Goal: Transaction & Acquisition: Purchase product/service

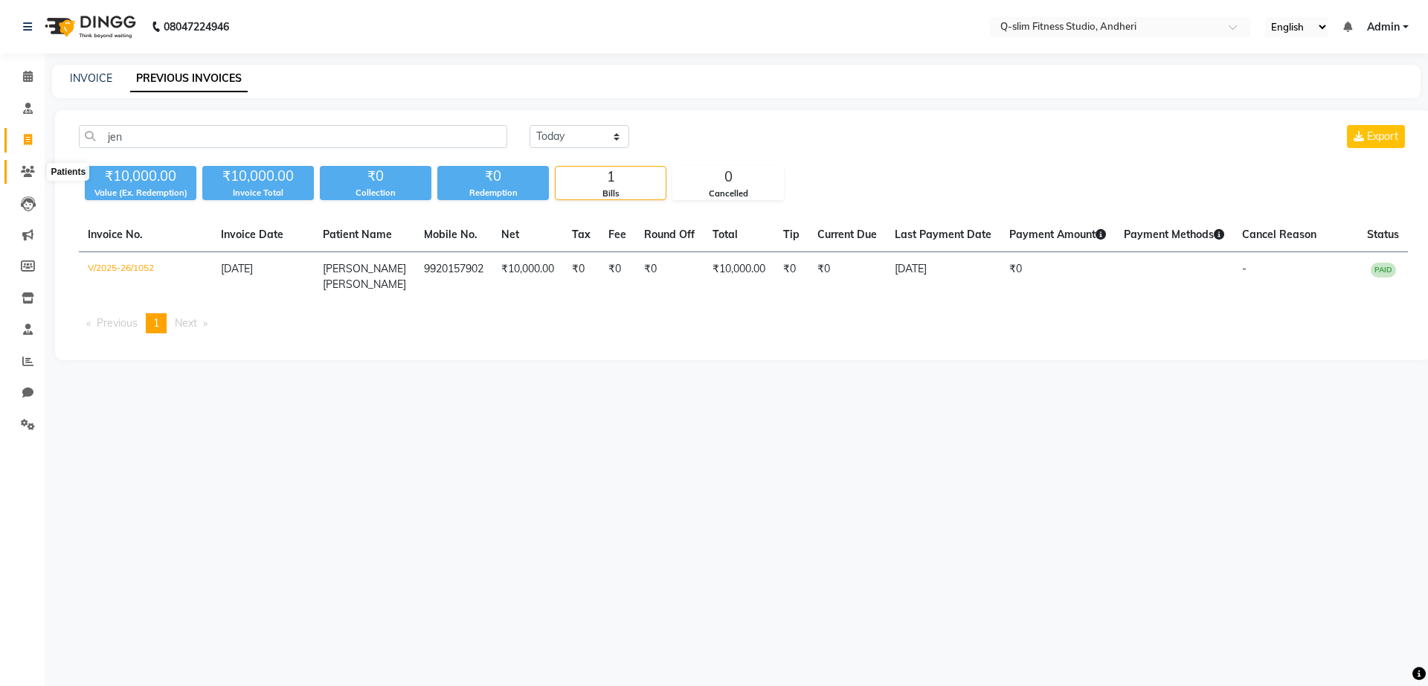
click at [26, 176] on icon at bounding box center [28, 171] width 14 height 11
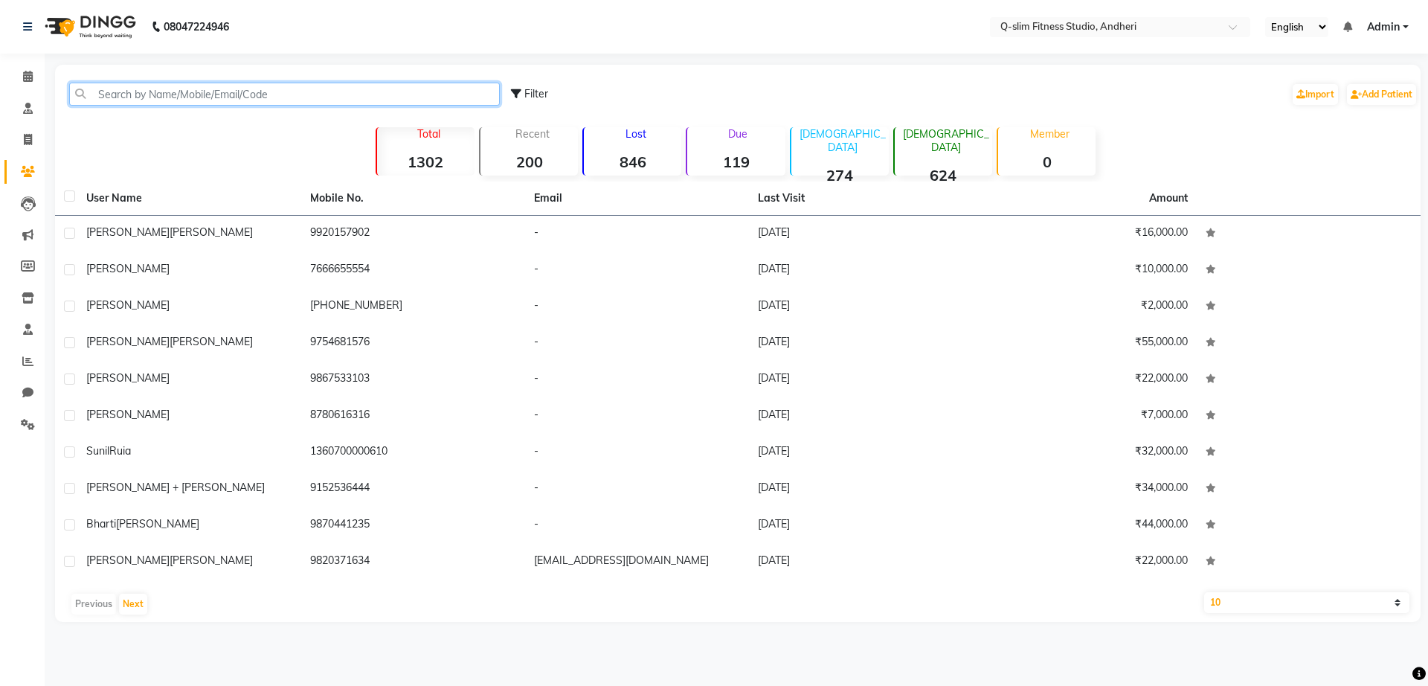
click at [245, 100] on input "text" at bounding box center [284, 94] width 431 height 23
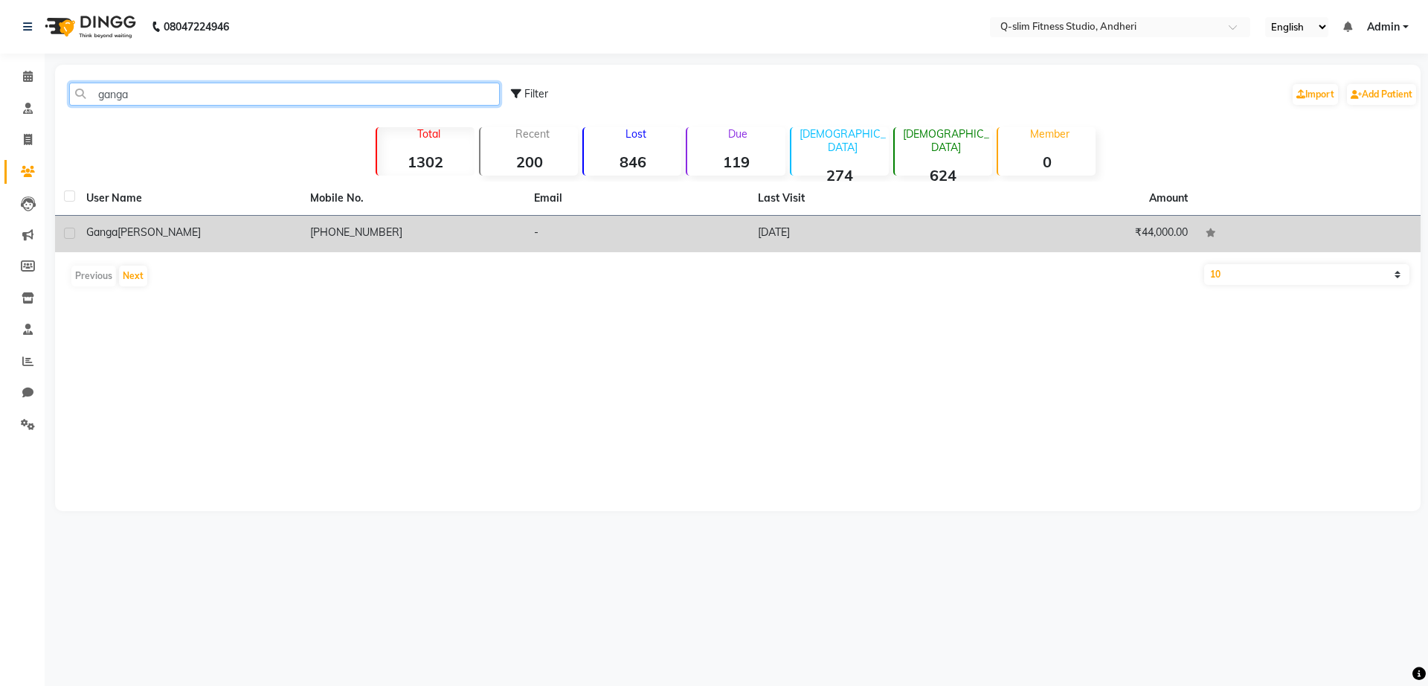
type input "ganga"
click at [144, 226] on span "[PERSON_NAME]" at bounding box center [159, 231] width 83 height 13
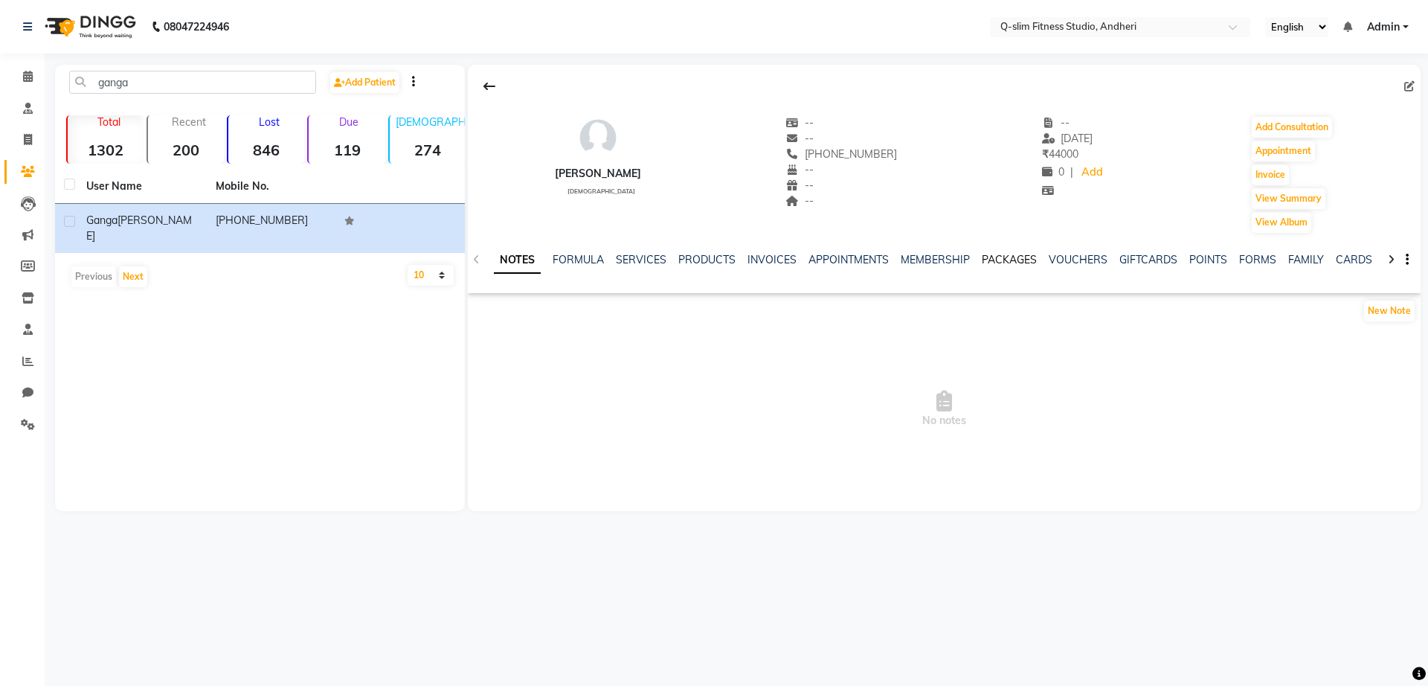
click at [1018, 259] on link "PACKAGES" at bounding box center [1009, 259] width 55 height 13
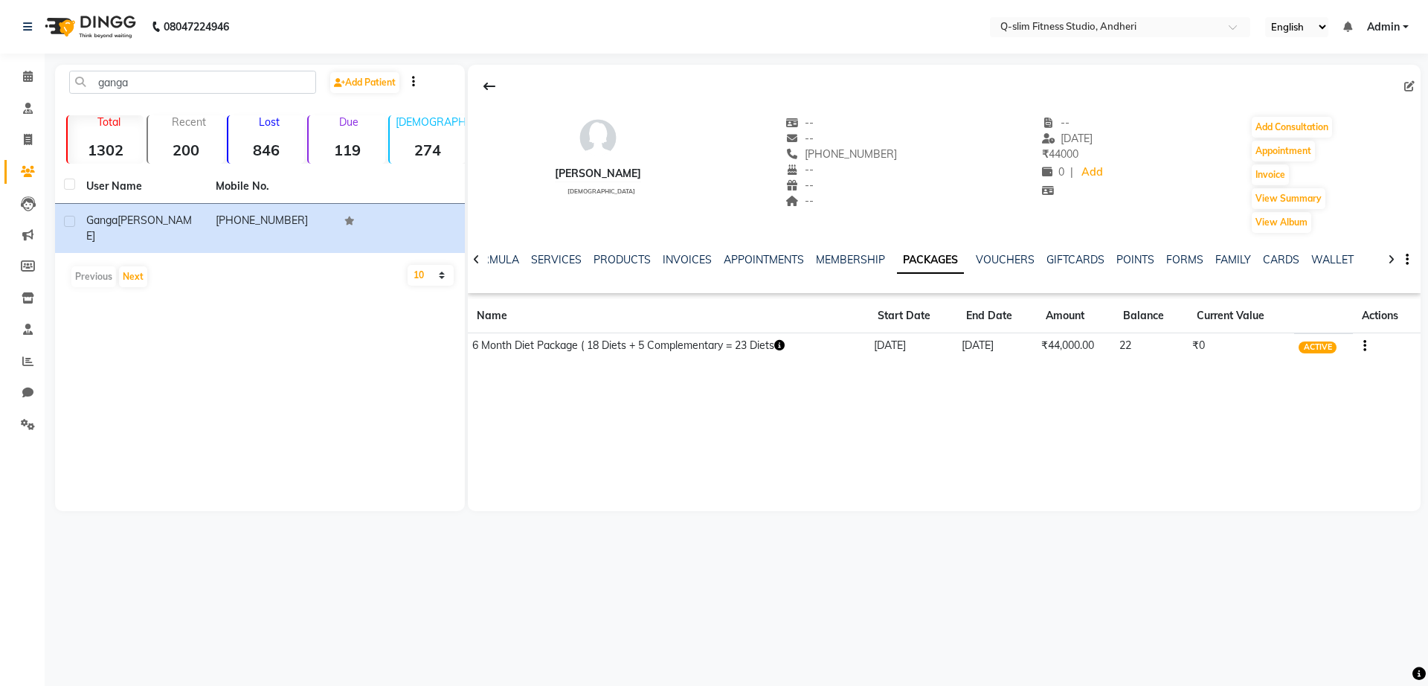
click at [1362, 343] on button "button" at bounding box center [1361, 346] width 9 height 16
click at [1288, 326] on div "Redemption History" at bounding box center [1292, 327] width 97 height 19
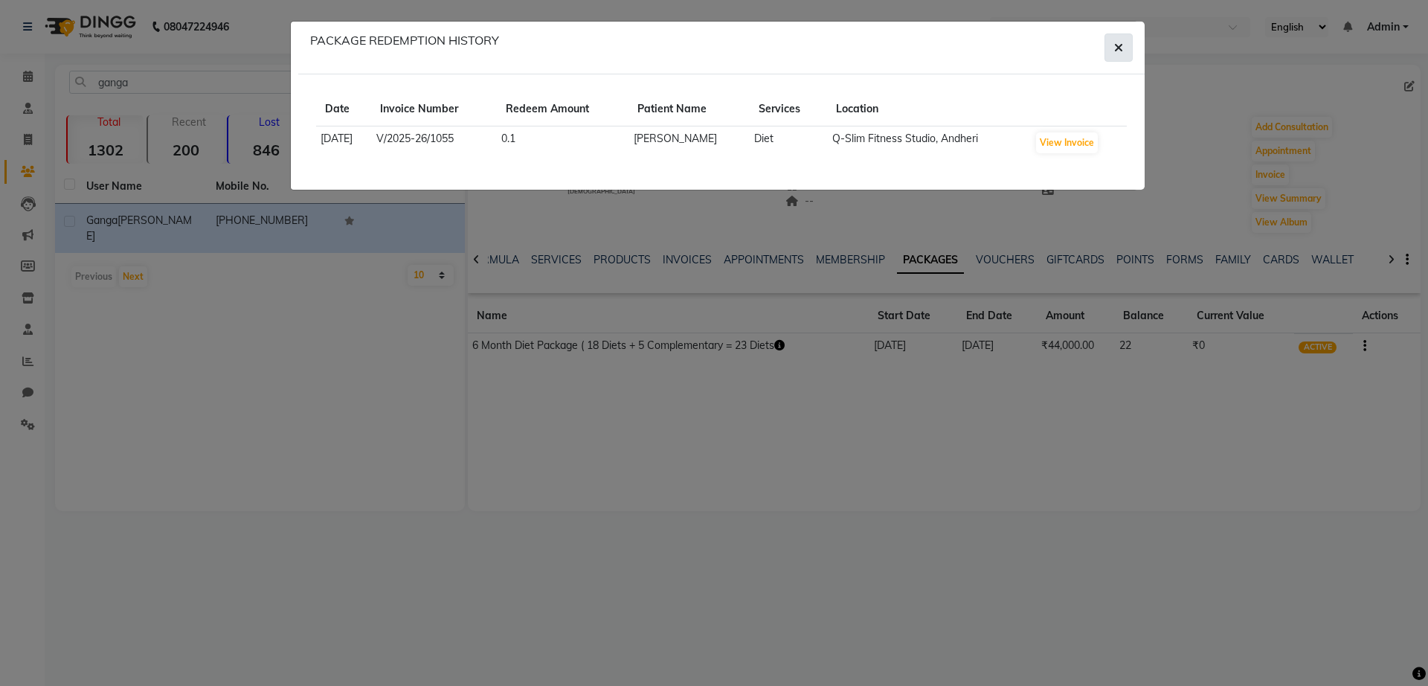
click at [1105, 57] on button "button" at bounding box center [1118, 47] width 28 height 28
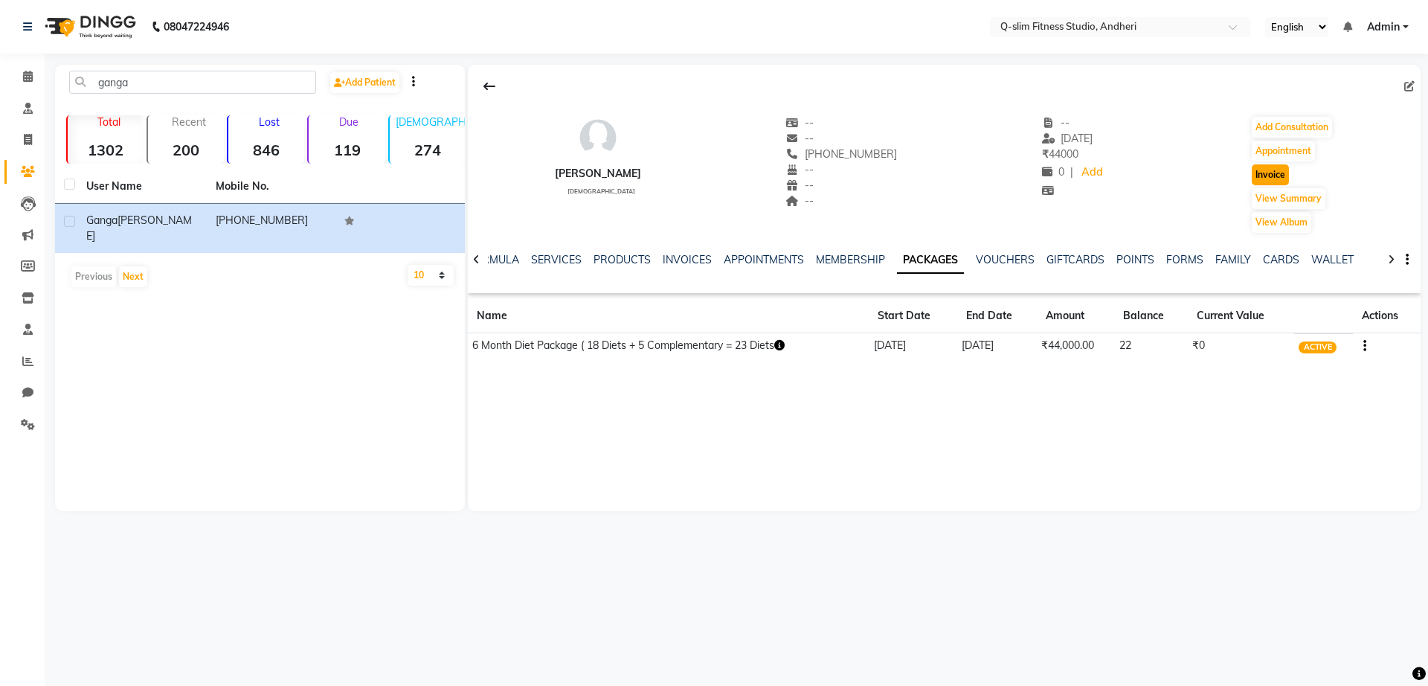
click at [1272, 168] on button "Invoice" at bounding box center [1270, 174] width 37 height 21
select select "8143"
select select "service"
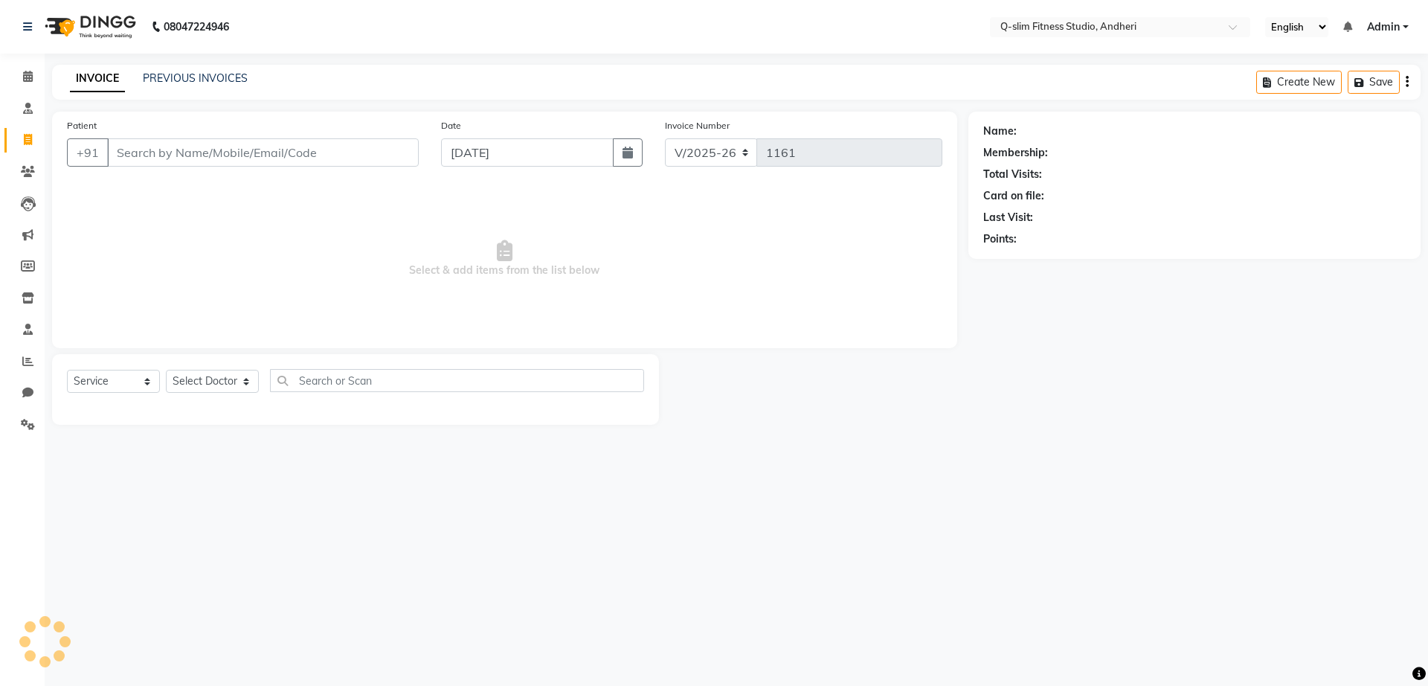
type input "544481084"
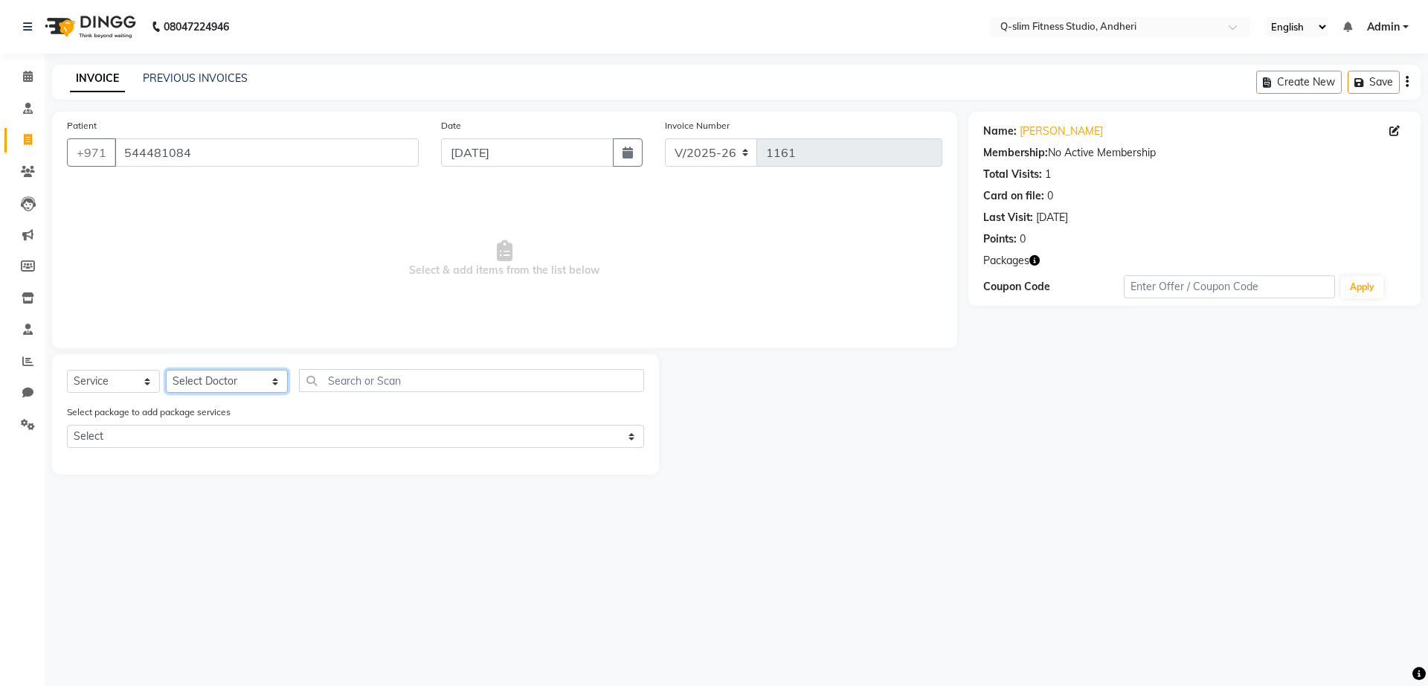
click at [210, 379] on select "Select Doctor Dr [PERSON_NAME] [PERSON_NAME] [PERSON_NAME] / [PERSON_NAME] Sess…" at bounding box center [227, 381] width 122 height 23
select select "76951"
click at [166, 370] on select "Select Doctor Dr [PERSON_NAME] [PERSON_NAME] [PERSON_NAME] / [PERSON_NAME] Sess…" at bounding box center [227, 381] width 122 height 23
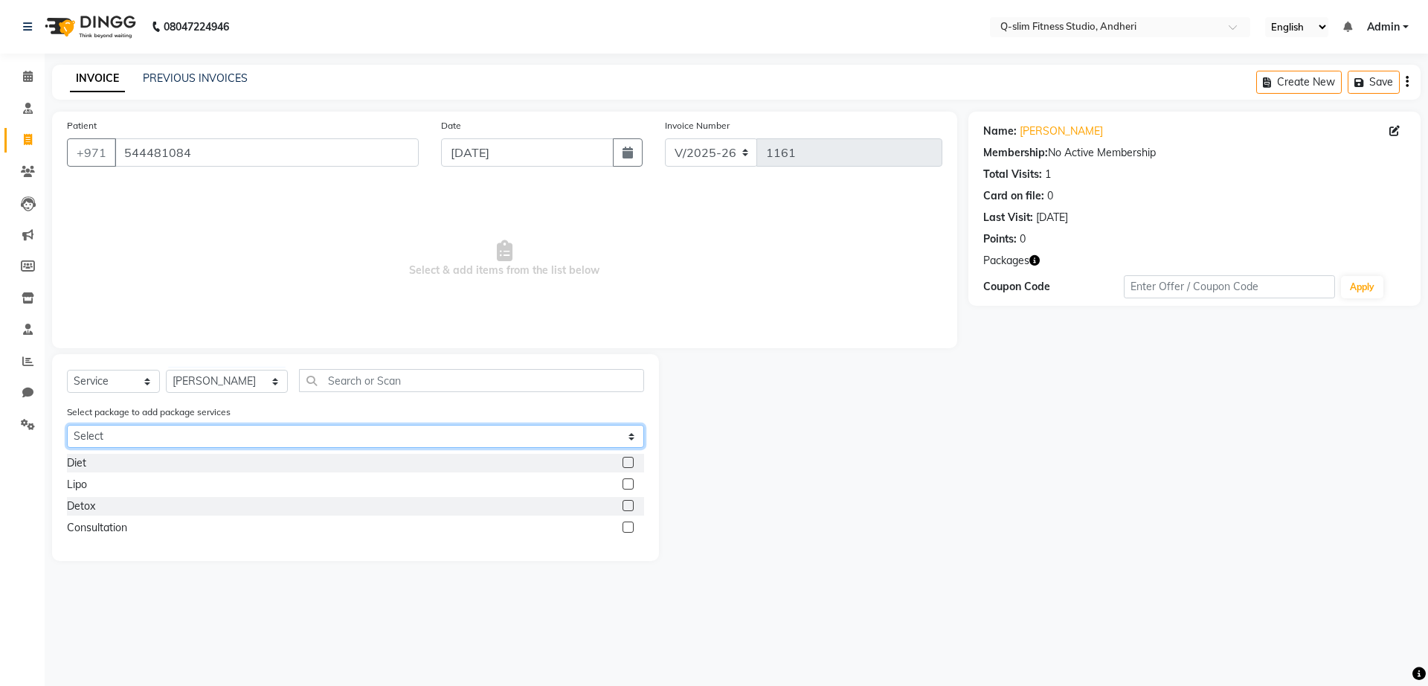
click at [199, 444] on select "Select 6 Month Diet Package ( 18 Diets + 5 Complementary = 23 Diets" at bounding box center [355, 436] width 577 height 23
select select "1: Object"
click at [67, 425] on select "Select 6 Month Diet Package ( 18 Diets + 5 Complementary = 23 Diets" at bounding box center [355, 436] width 577 height 23
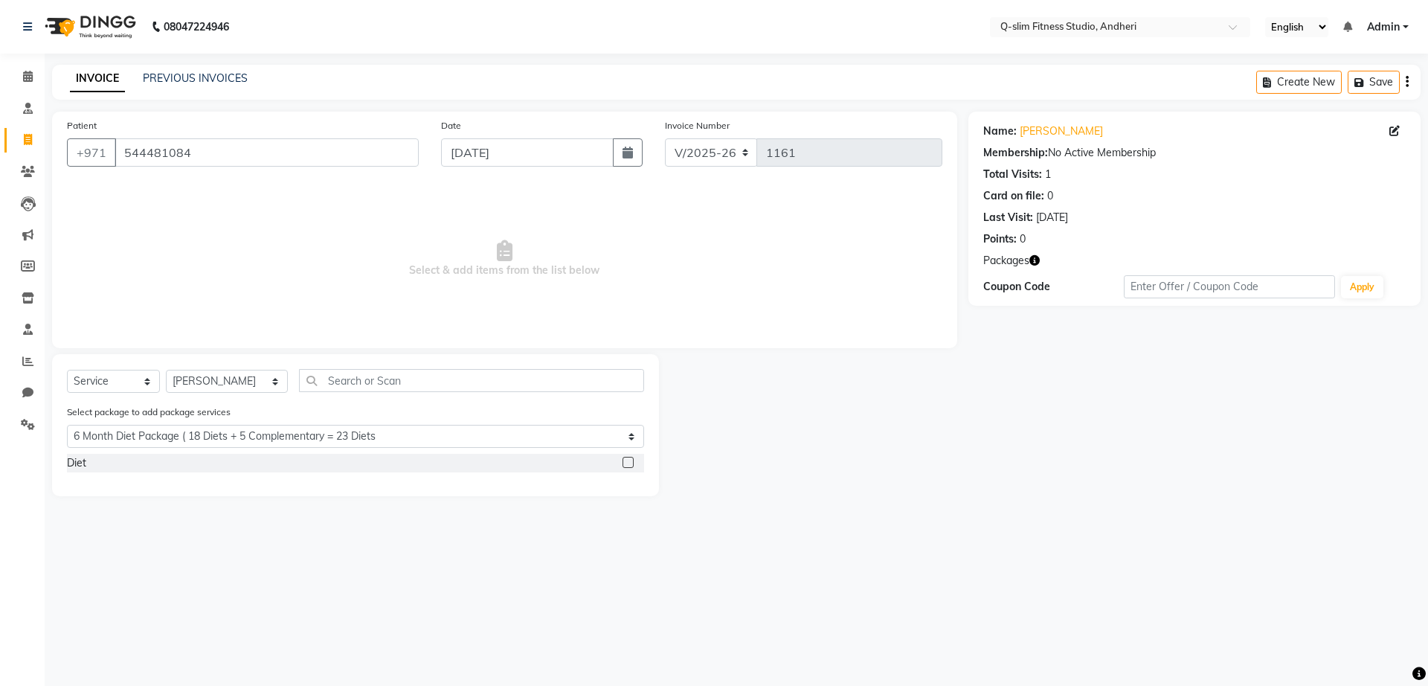
click at [628, 459] on label at bounding box center [627, 462] width 11 height 11
click at [628, 459] on input "checkbox" at bounding box center [627, 463] width 10 height 10
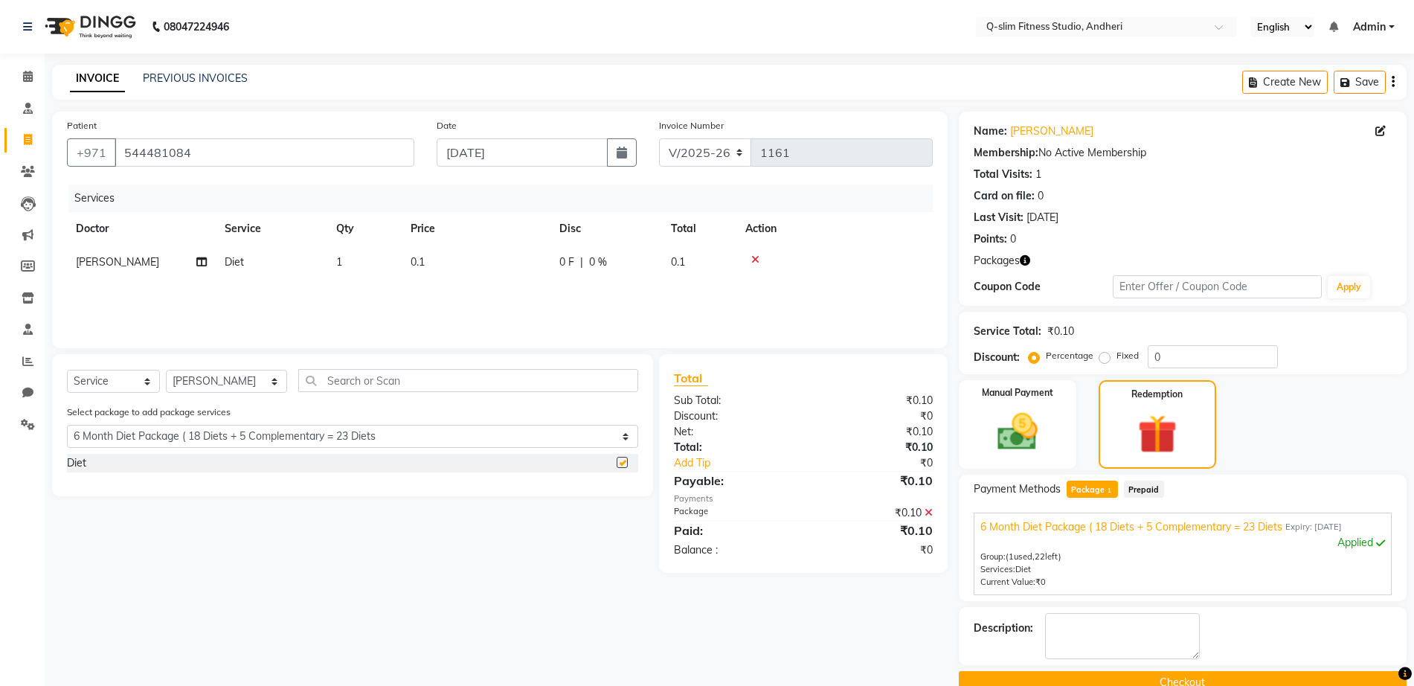
checkbox input "false"
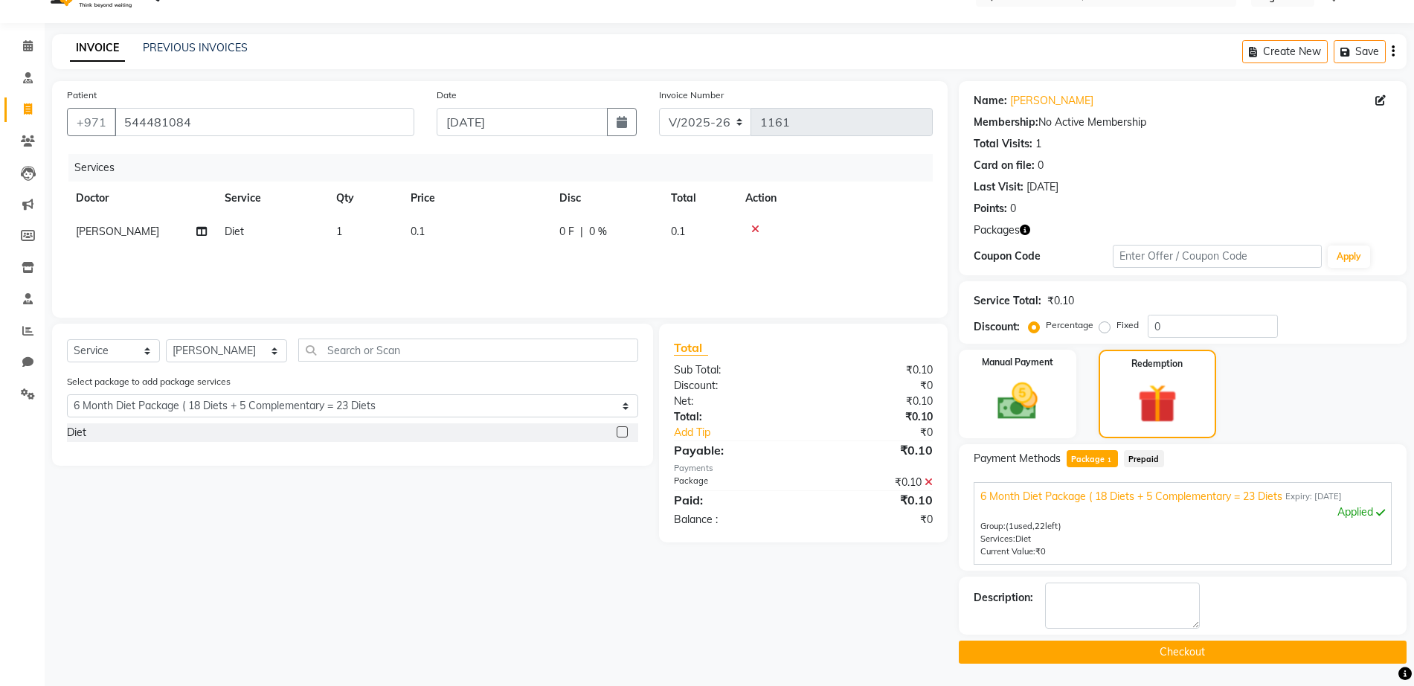
click at [1154, 659] on button "Checkout" at bounding box center [1183, 651] width 448 height 23
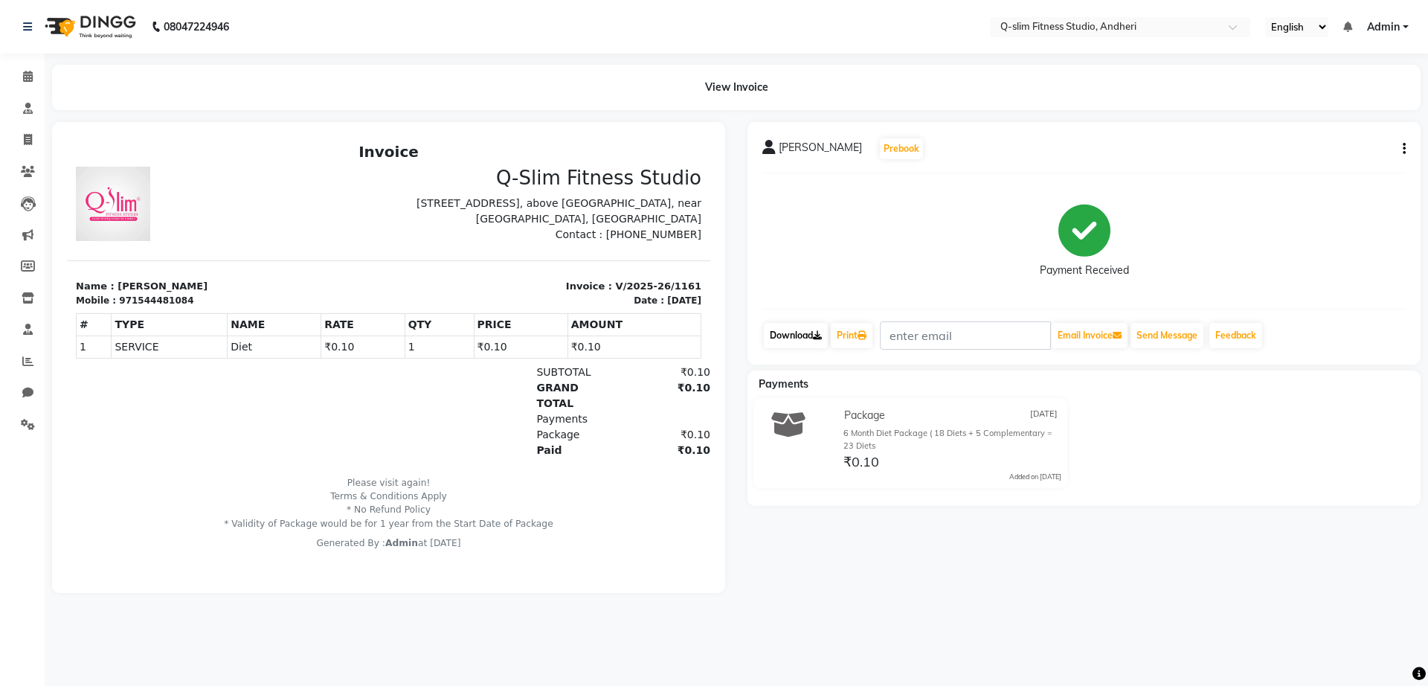
click at [828, 337] on link "Download" at bounding box center [796, 335] width 64 height 25
click at [29, 164] on span at bounding box center [28, 172] width 26 height 17
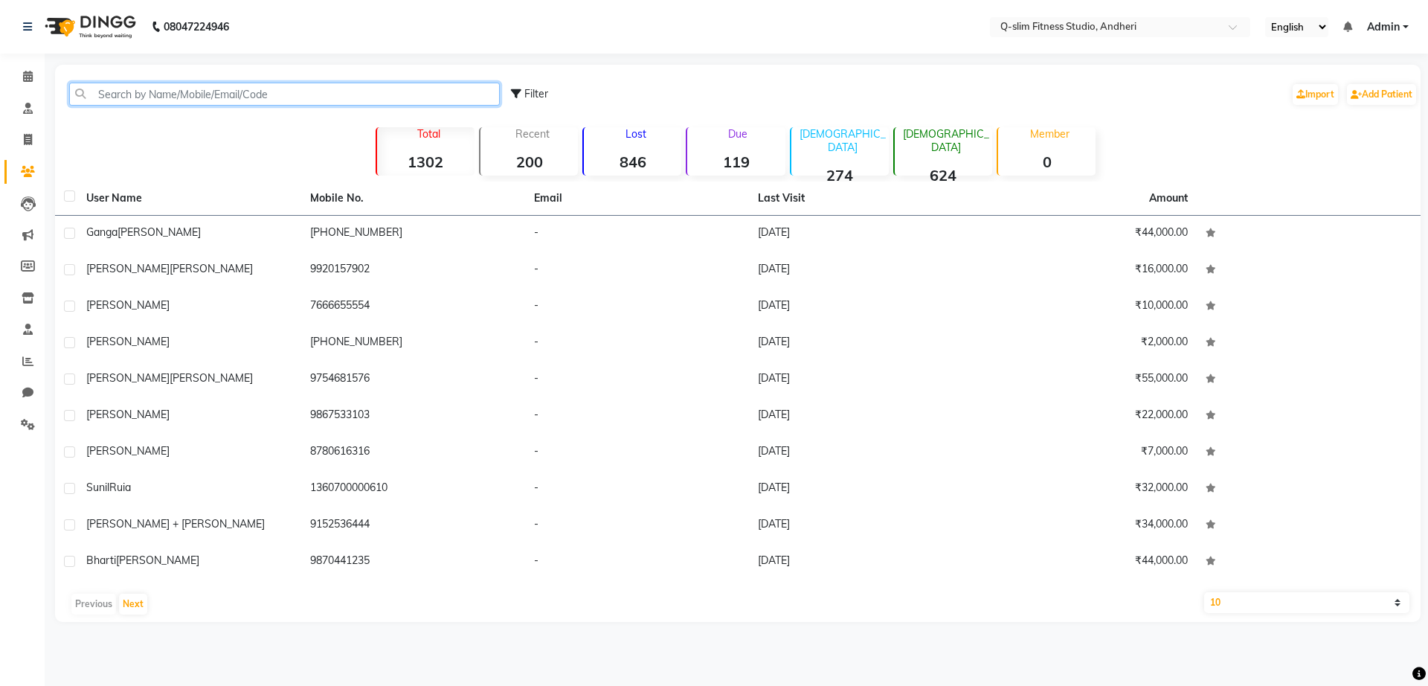
click at [358, 83] on input "text" at bounding box center [284, 94] width 431 height 23
click at [285, 97] on input "text" at bounding box center [284, 94] width 431 height 23
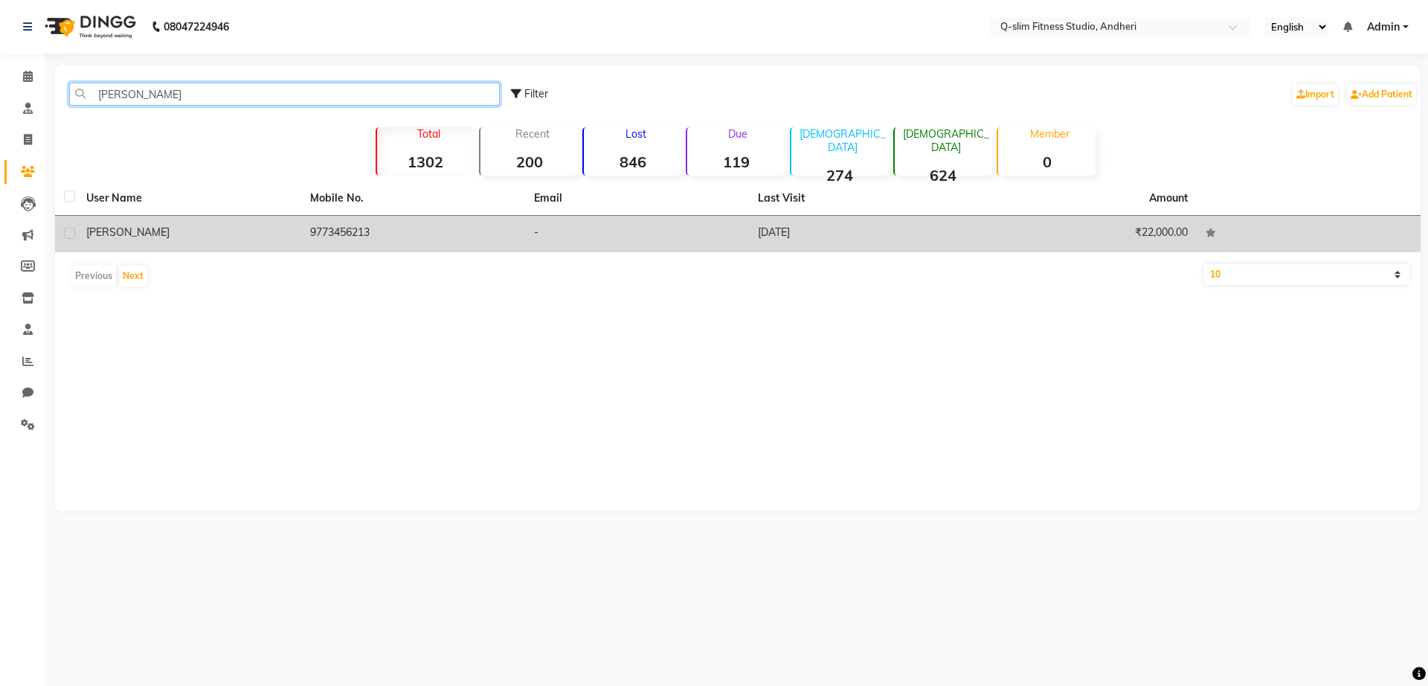
type input "[PERSON_NAME]"
click at [239, 234] on div "[PERSON_NAME]" at bounding box center [189, 233] width 206 height 16
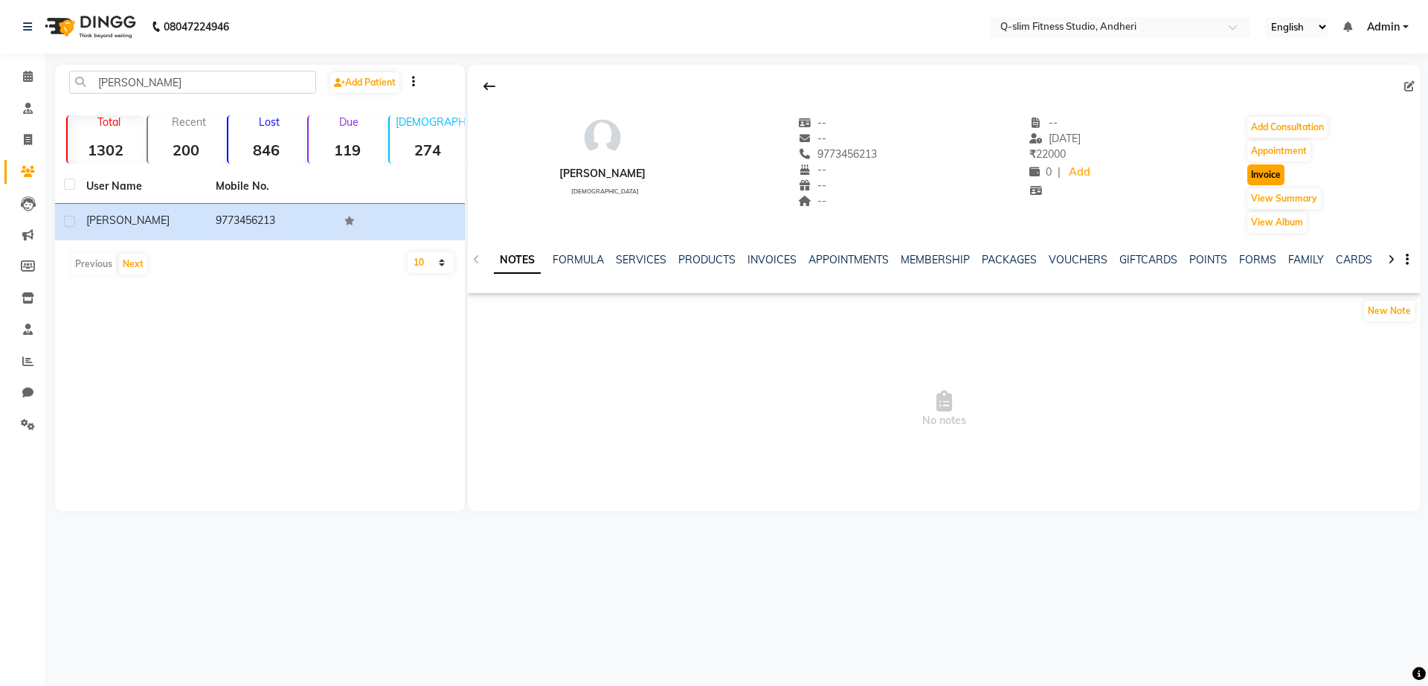
click at [1247, 182] on button "Invoice" at bounding box center [1265, 174] width 37 height 21
select select "8143"
select select "service"
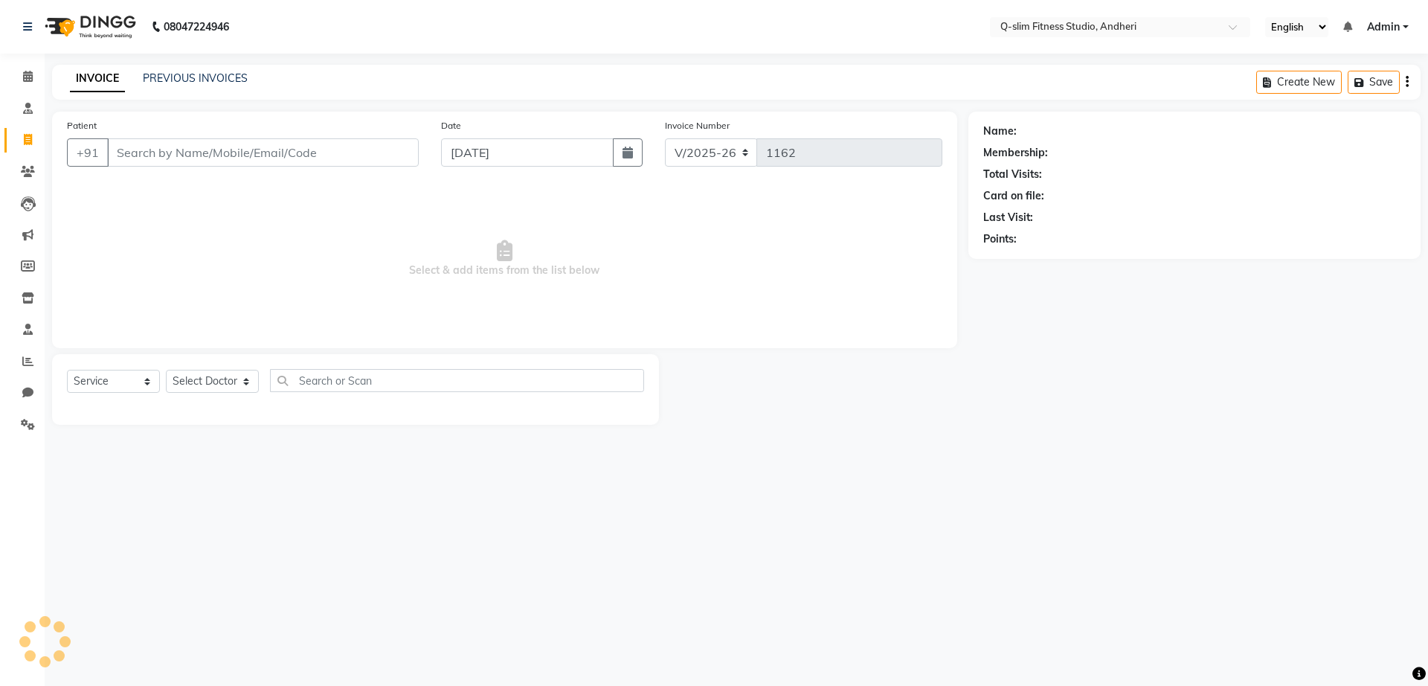
type input "9773456213"
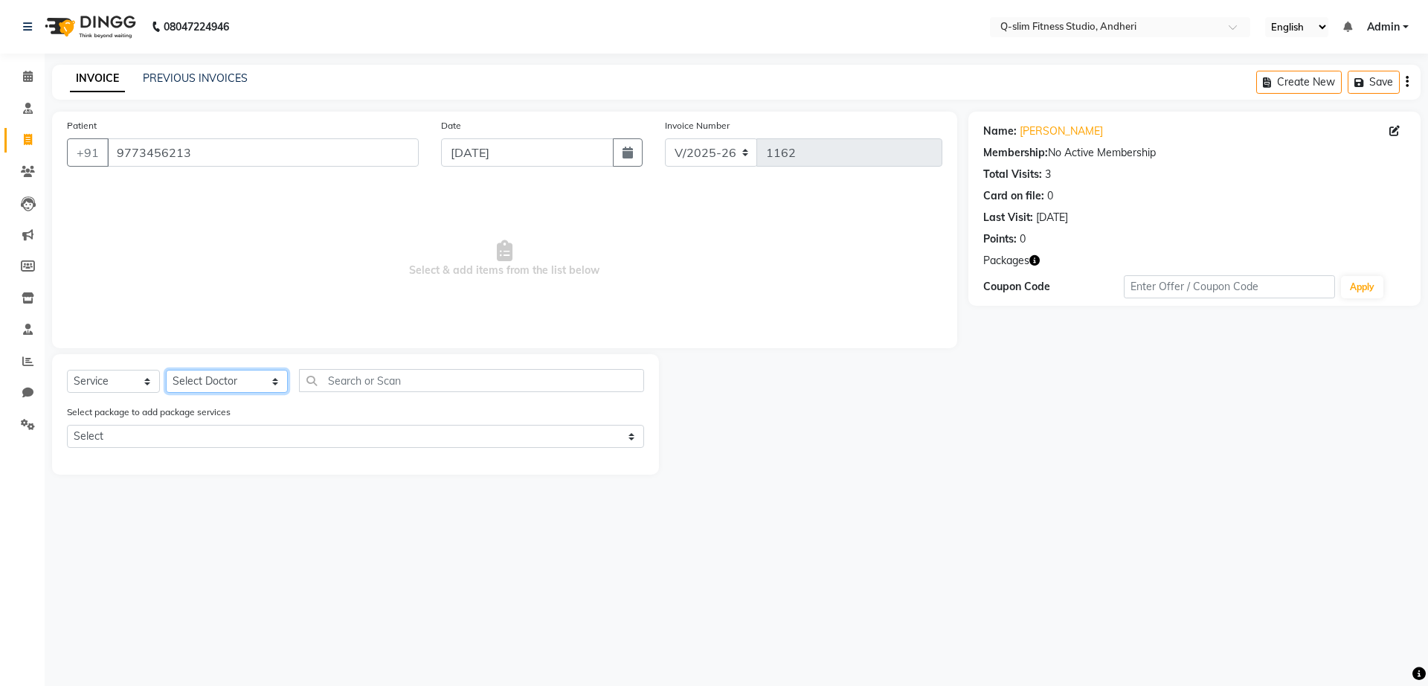
click at [225, 385] on select "Select Doctor Dr [PERSON_NAME] [PERSON_NAME] [PERSON_NAME] / [PERSON_NAME] Sess…" at bounding box center [227, 381] width 122 height 23
select select "76951"
click at [166, 370] on select "Select Doctor Dr [PERSON_NAME] [PERSON_NAME] [PERSON_NAME] / [PERSON_NAME] Sess…" at bounding box center [227, 381] width 122 height 23
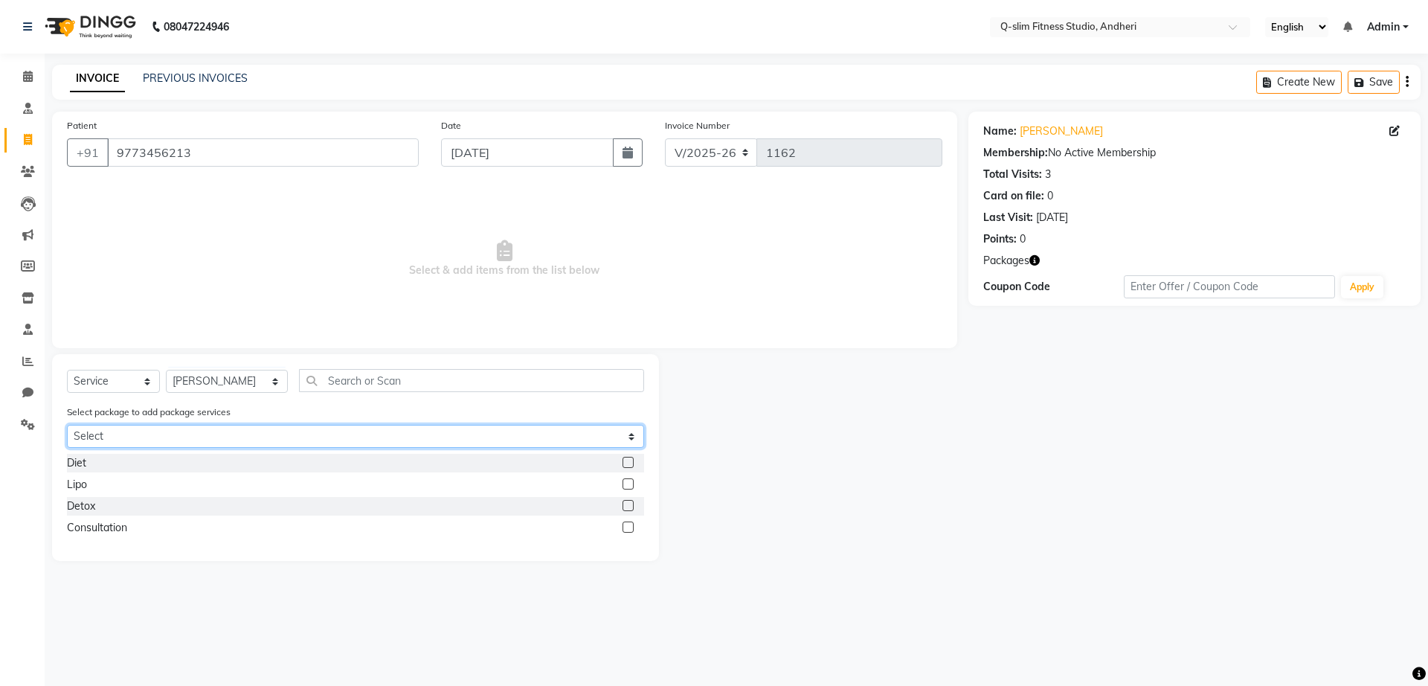
click at [211, 443] on select "Select 3 Months Diet Package ( 9 Diets + 2 Complementary = 11 Diets" at bounding box center [355, 436] width 577 height 23
select select "1: Object"
click at [67, 425] on select "Select 3 Months Diet Package ( 9 Diets + 2 Complementary = 11 Diets" at bounding box center [355, 436] width 577 height 23
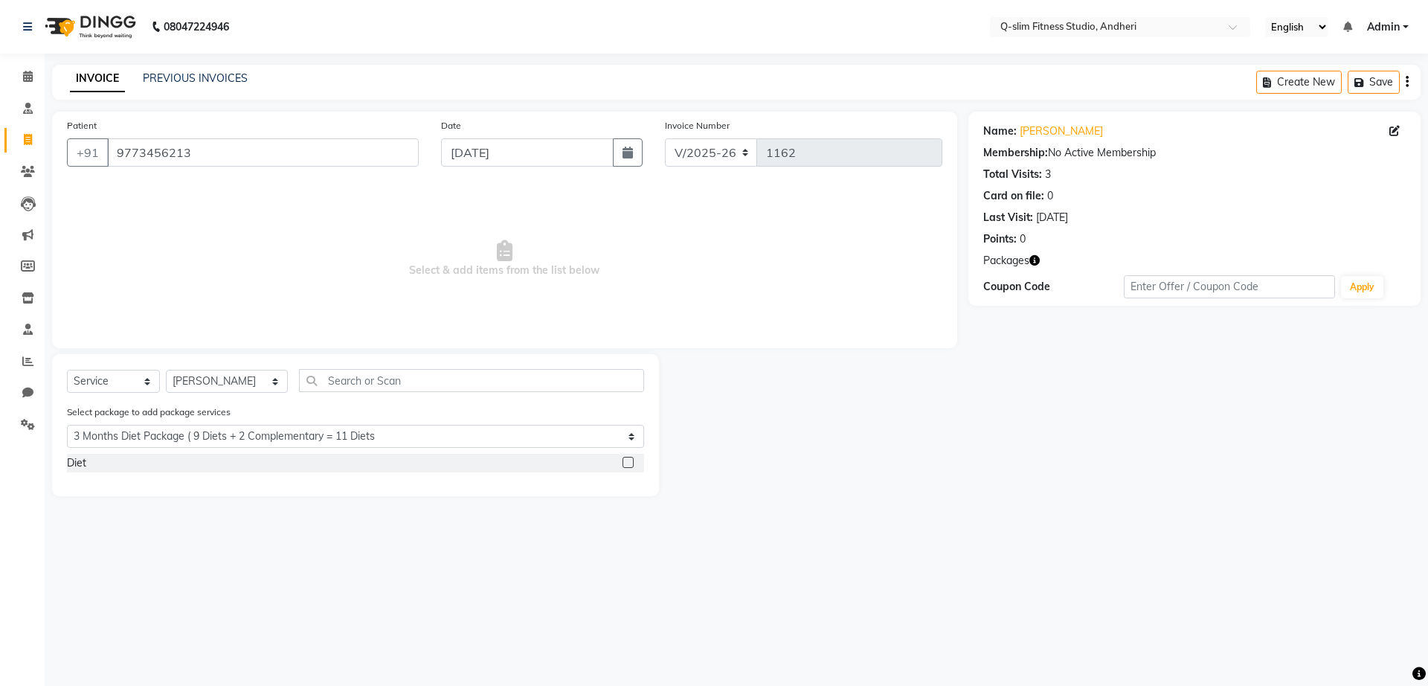
click at [628, 458] on label at bounding box center [627, 462] width 11 height 11
click at [628, 458] on input "checkbox" at bounding box center [627, 463] width 10 height 10
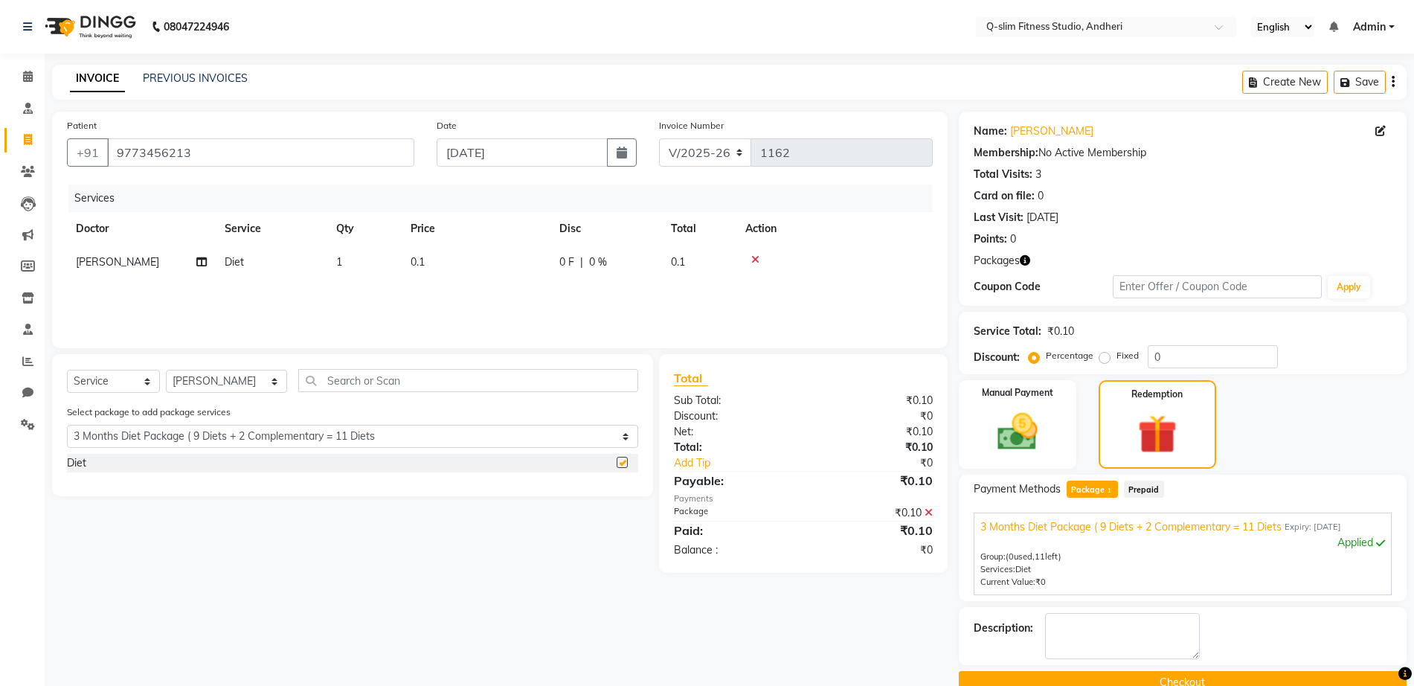
checkbox input "false"
click at [623, 158] on icon "button" at bounding box center [622, 153] width 10 height 12
select select "9"
select select "2025"
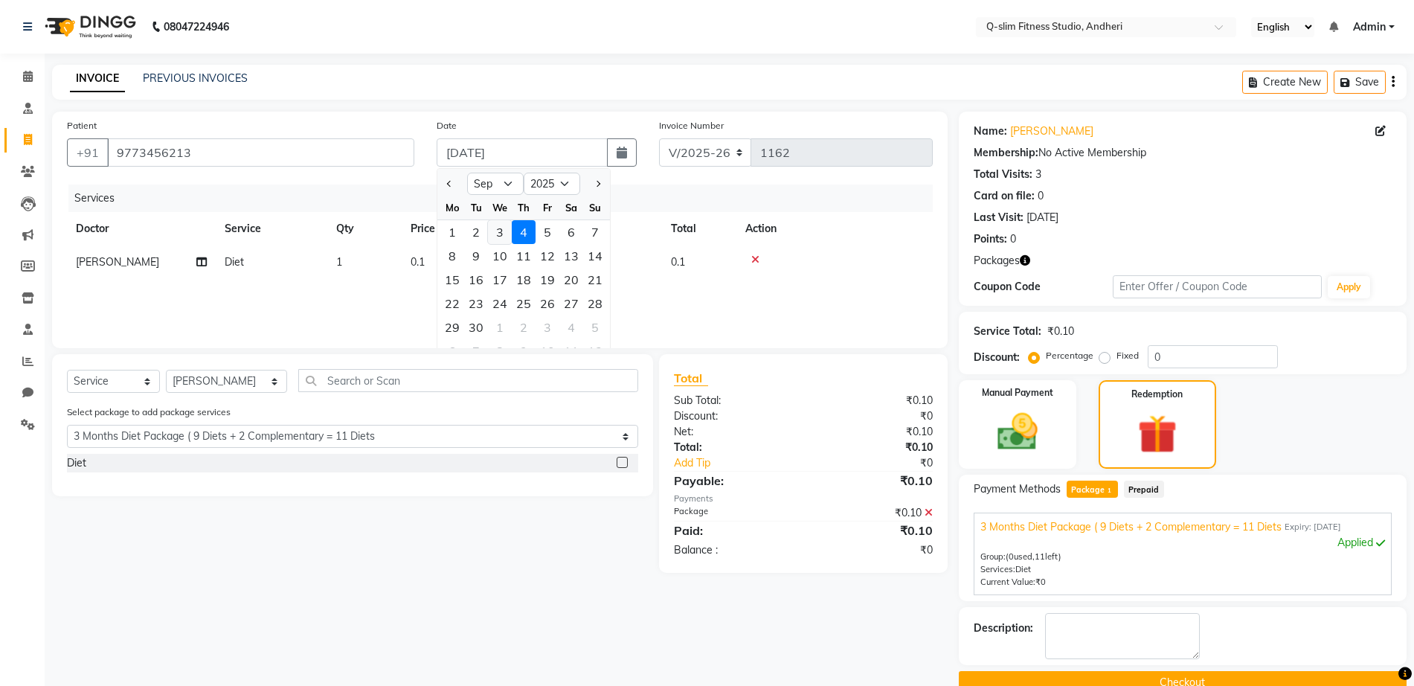
click at [503, 235] on div "3" at bounding box center [500, 232] width 24 height 24
type input "[DATE]"
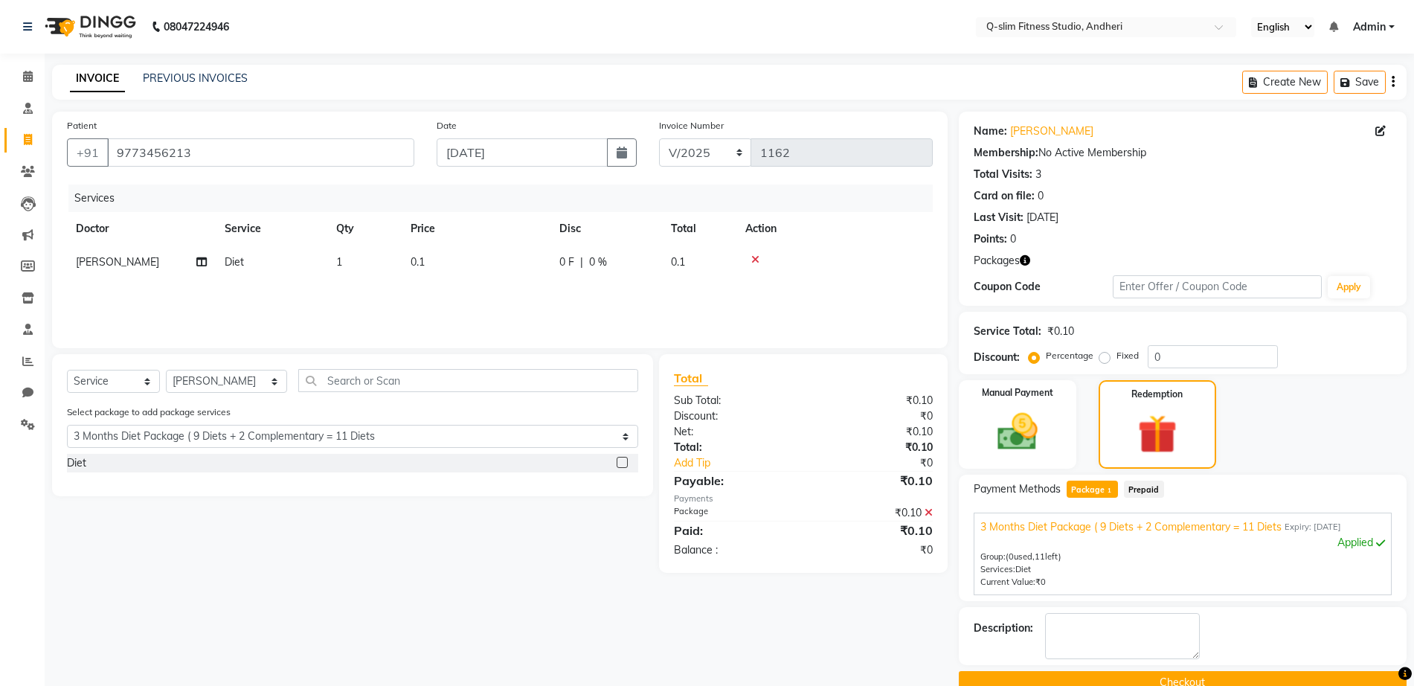
scroll to position [30, 0]
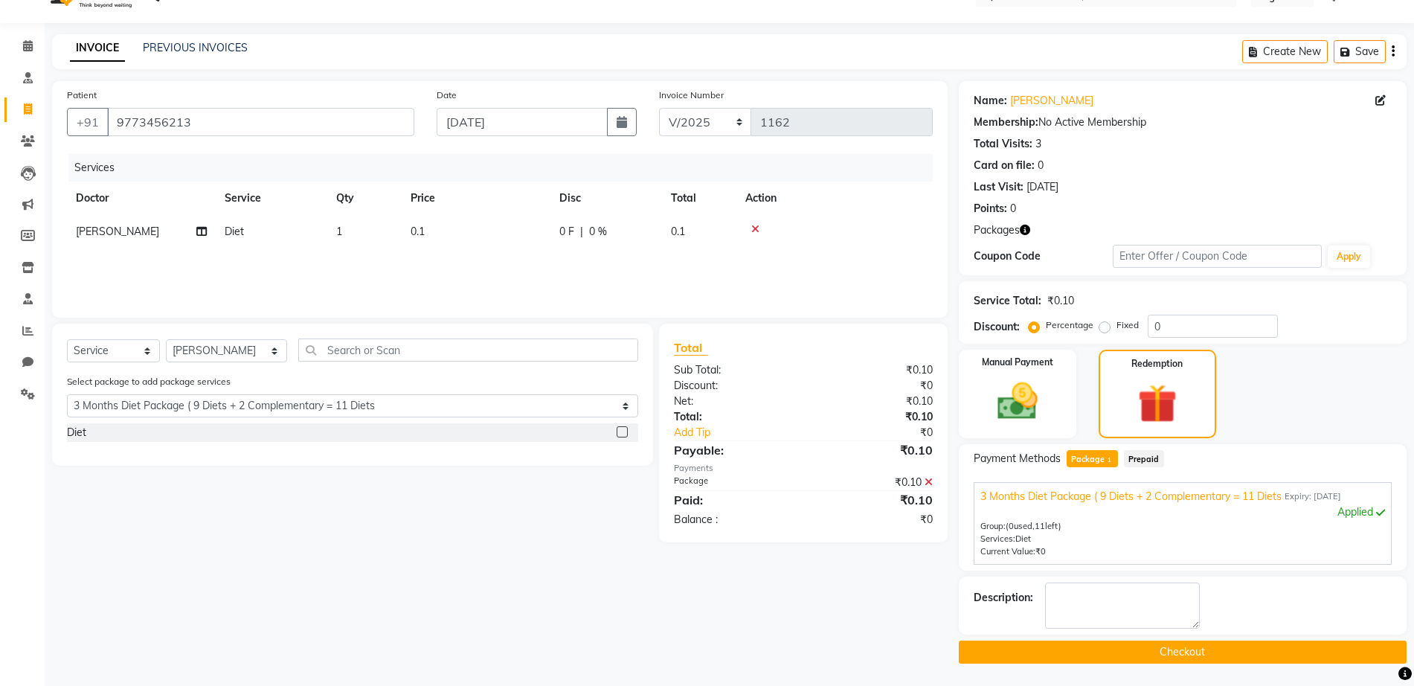
click at [1137, 653] on button "Checkout" at bounding box center [1183, 651] width 448 height 23
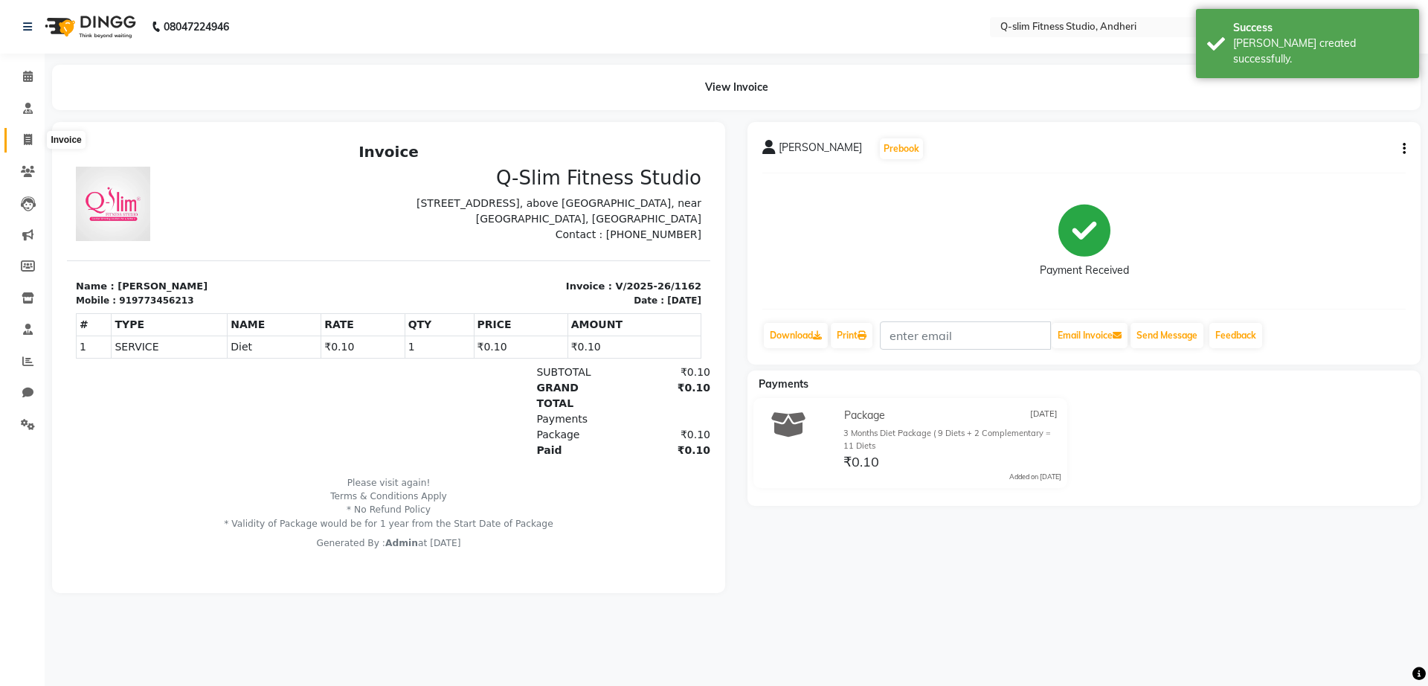
click at [25, 136] on icon at bounding box center [28, 139] width 8 height 11
select select "8143"
select select "service"
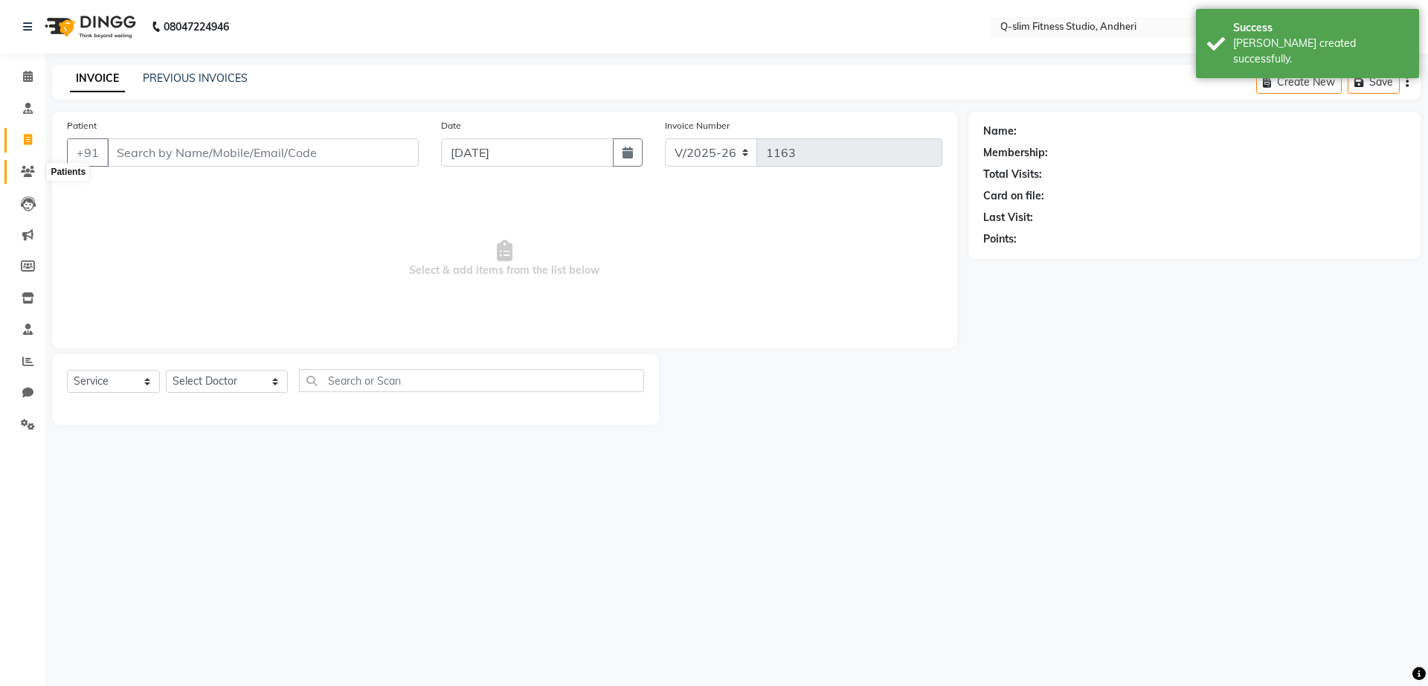
click at [29, 170] on icon at bounding box center [28, 171] width 14 height 11
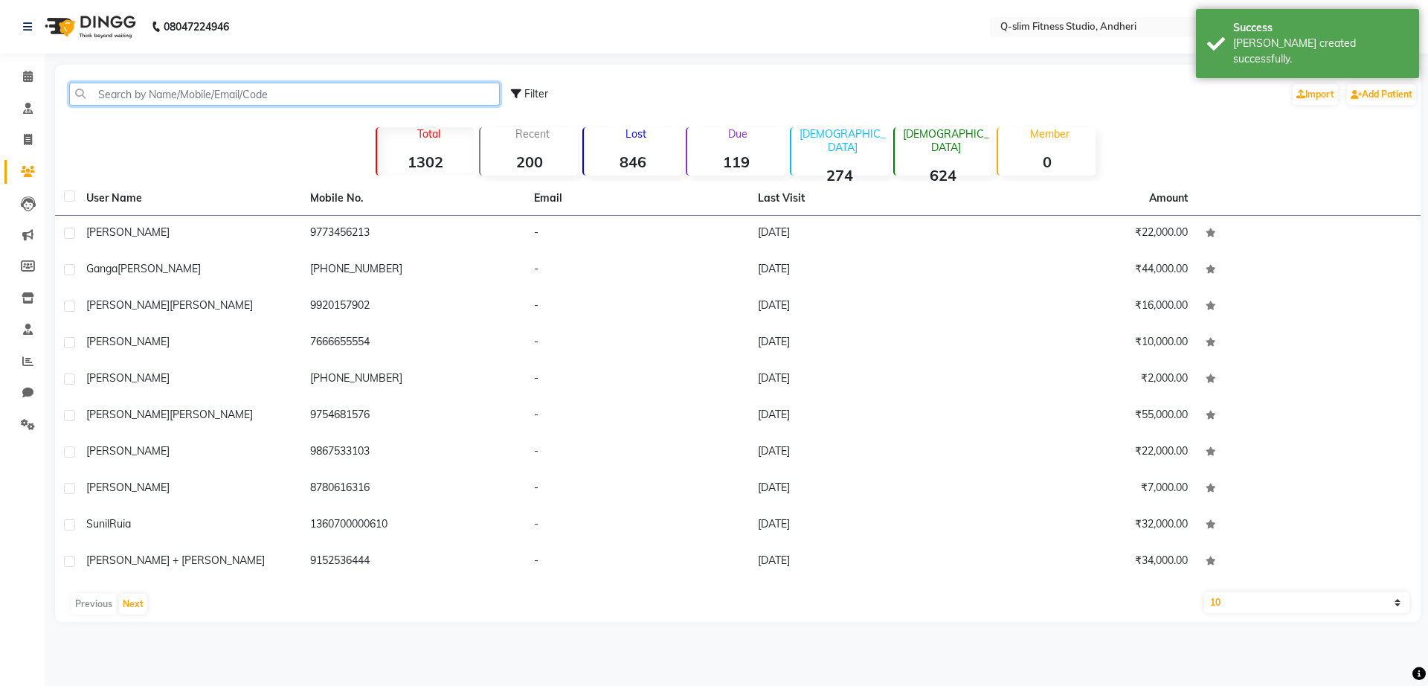
click at [243, 91] on input "text" at bounding box center [284, 94] width 431 height 23
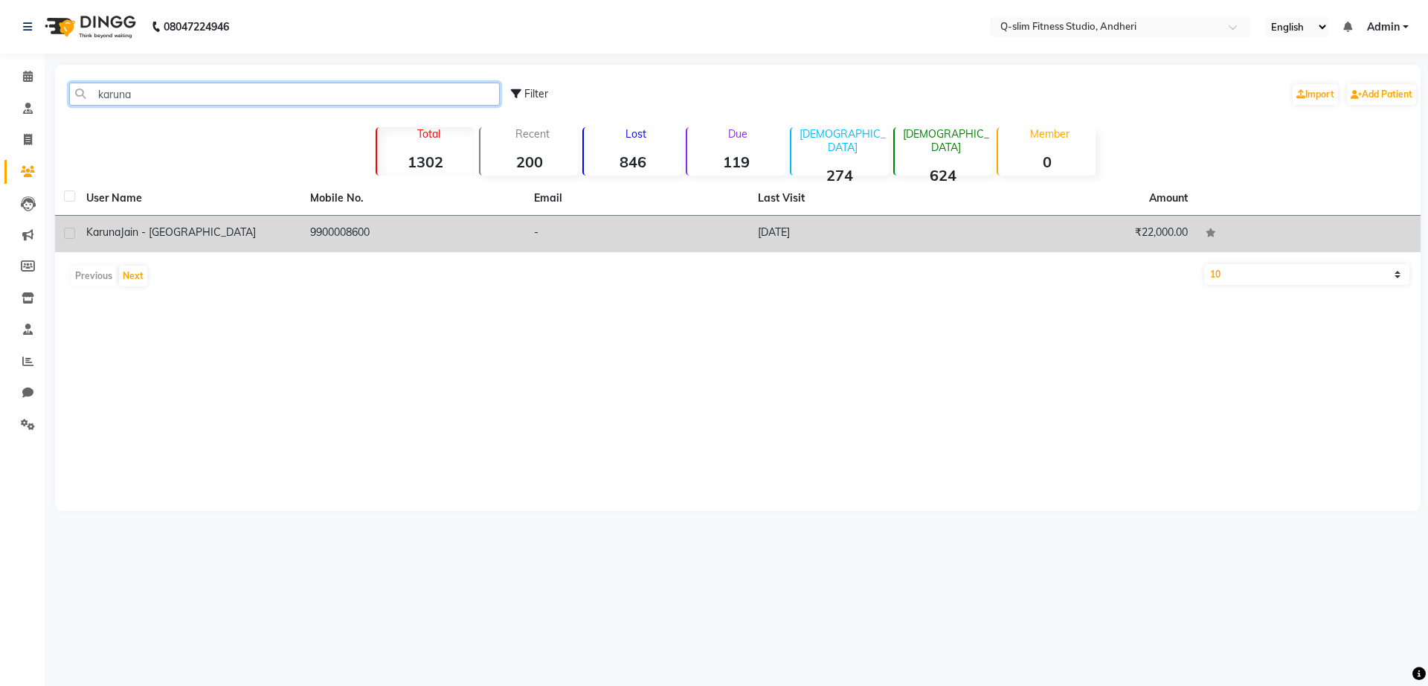
type input "karuna"
click at [216, 220] on td "[PERSON_NAME] - [GEOGRAPHIC_DATA]" at bounding box center [189, 234] width 224 height 36
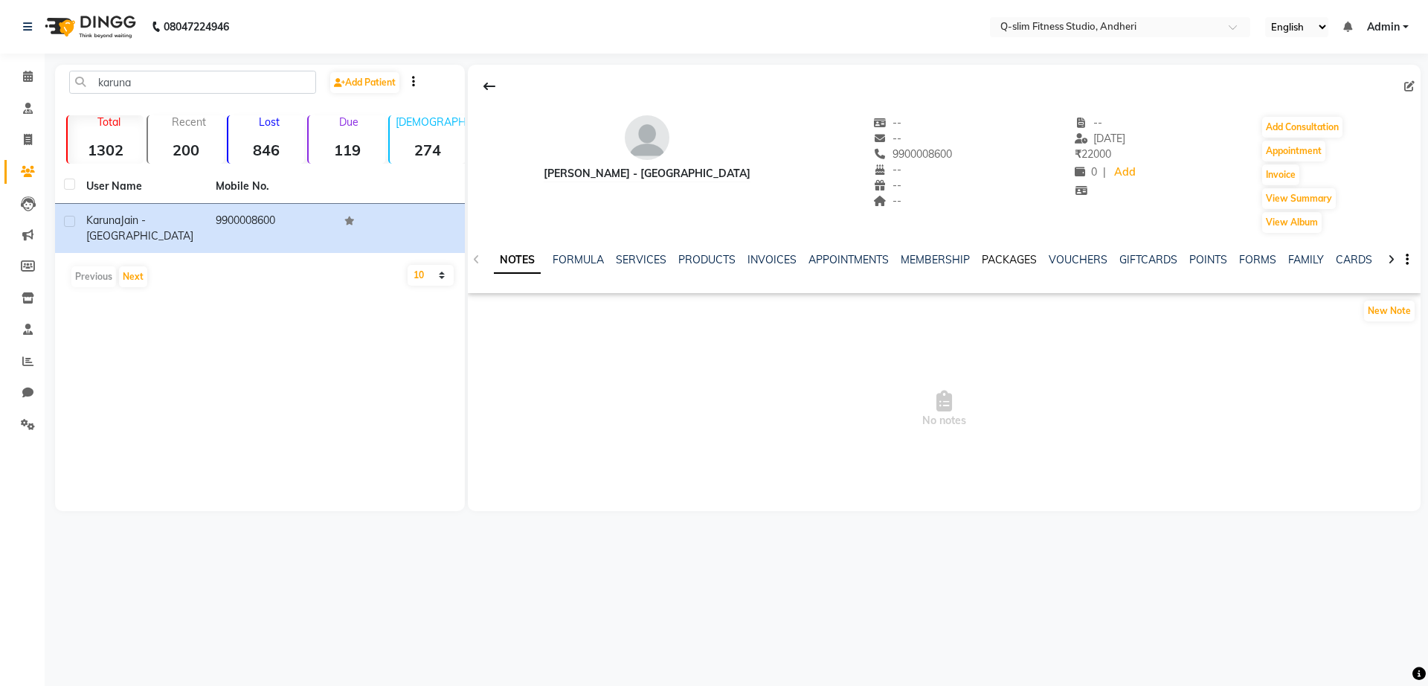
click at [1001, 256] on link "PACKAGES" at bounding box center [1009, 259] width 55 height 13
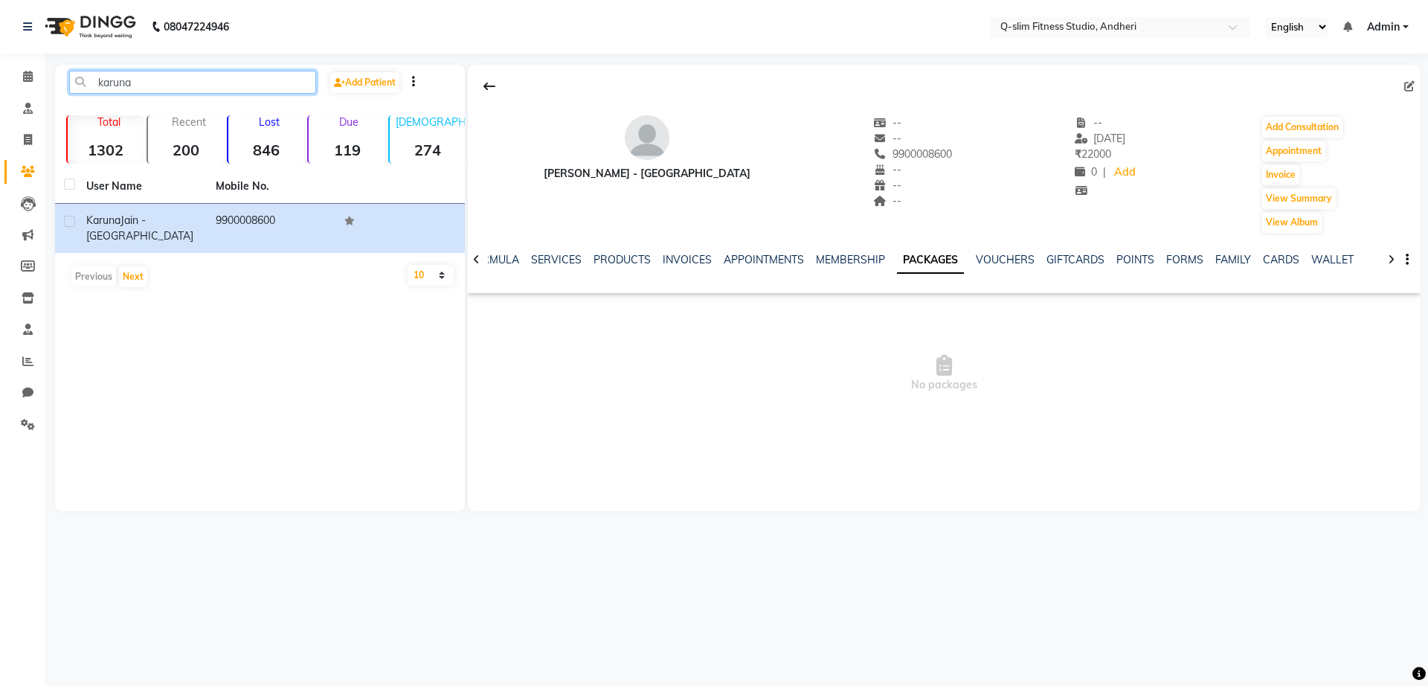
drag, startPoint x: 159, startPoint y: 91, endPoint x: 64, endPoint y: 88, distance: 95.2
click at [64, 88] on div "karuna" at bounding box center [192, 82] width 269 height 23
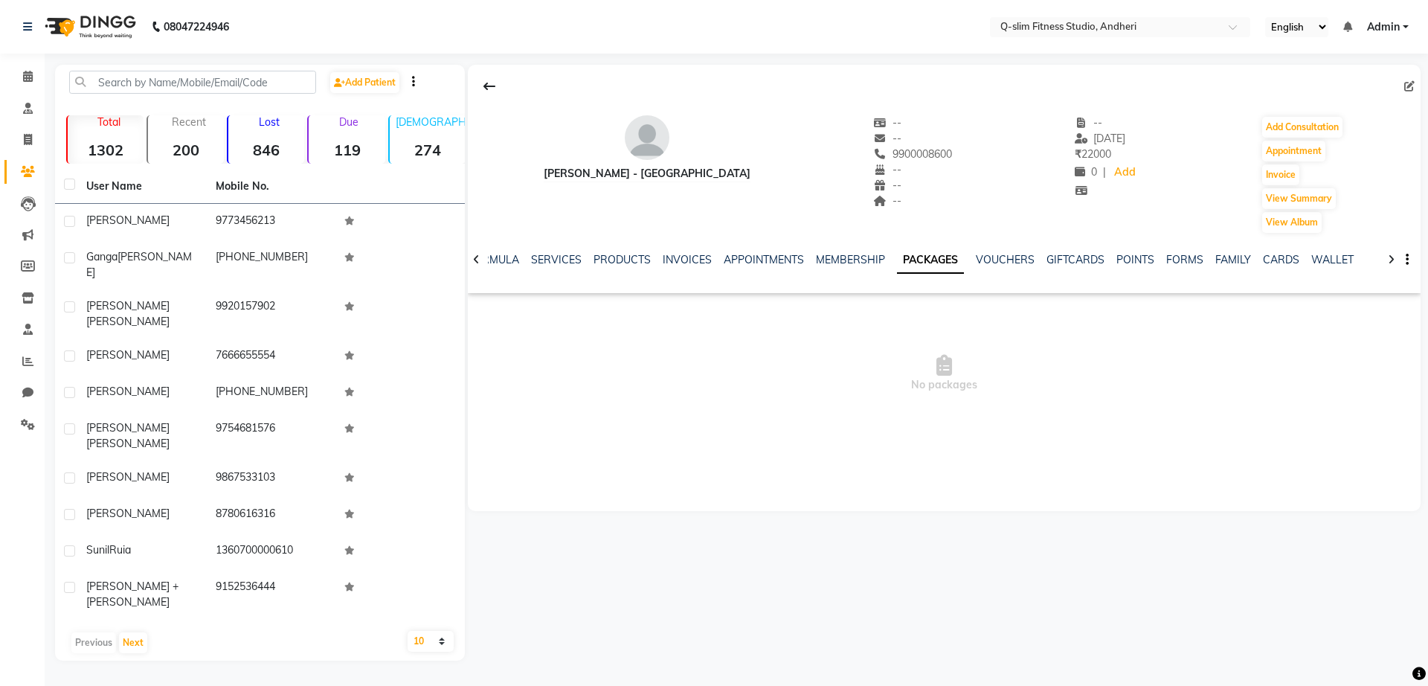
click at [64, 88] on div at bounding box center [192, 82] width 269 height 23
click at [98, 85] on input "text" at bounding box center [192, 82] width 247 height 23
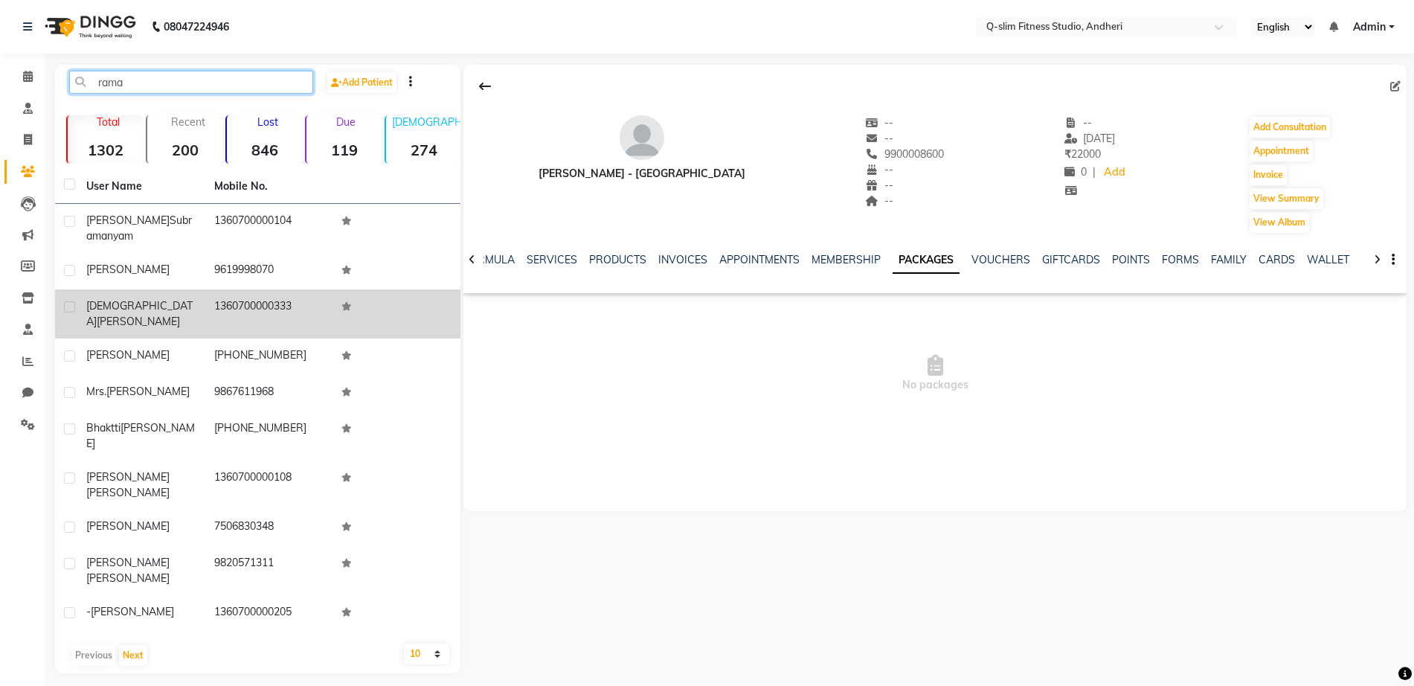
type input "rama"
click at [208, 299] on td "1360700000333" at bounding box center [269, 313] width 128 height 49
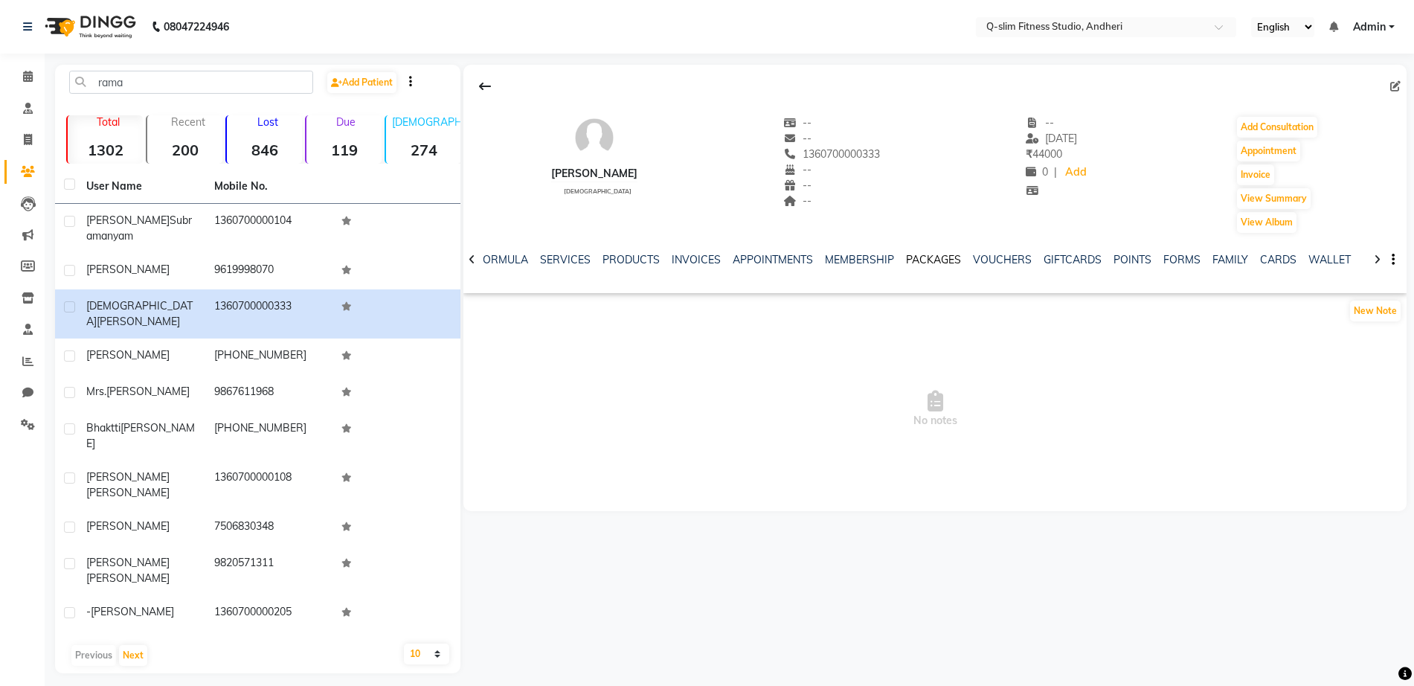
click at [922, 262] on link "PACKAGES" at bounding box center [933, 259] width 55 height 13
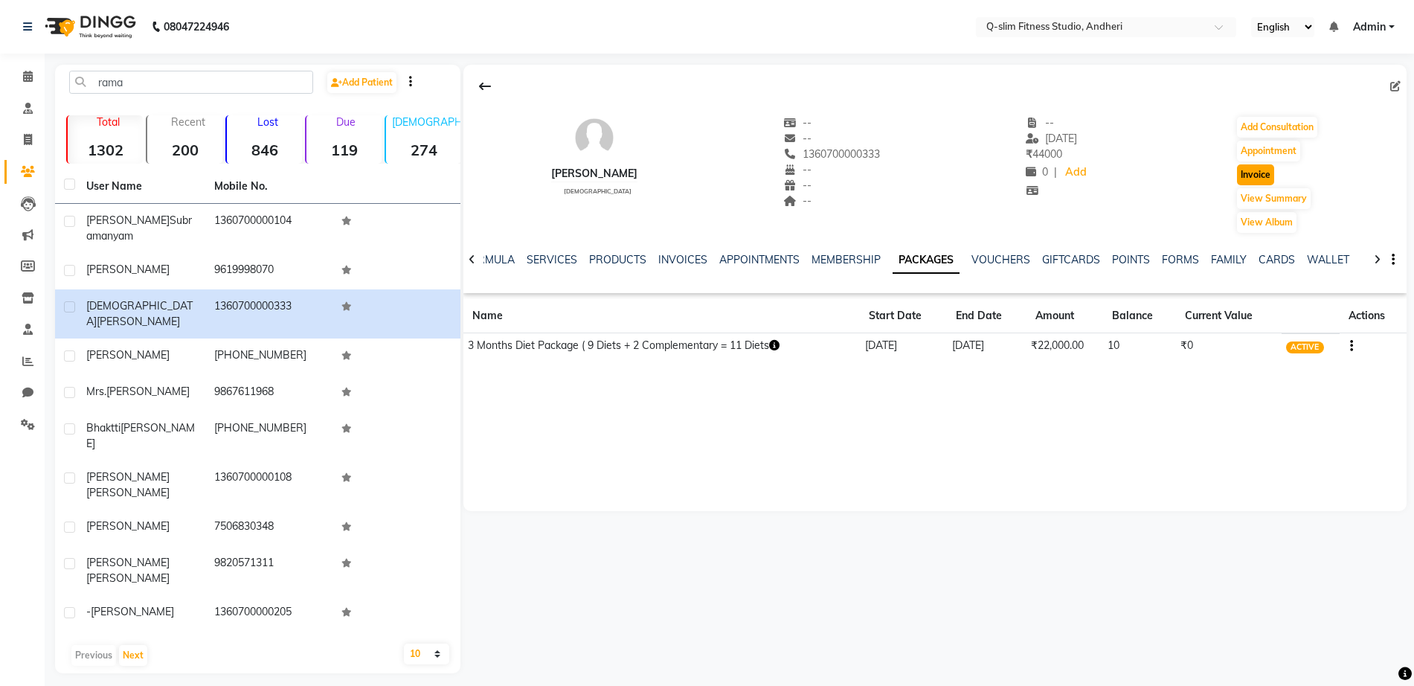
click at [1260, 181] on button "Invoice" at bounding box center [1255, 174] width 37 height 21
select select "service"
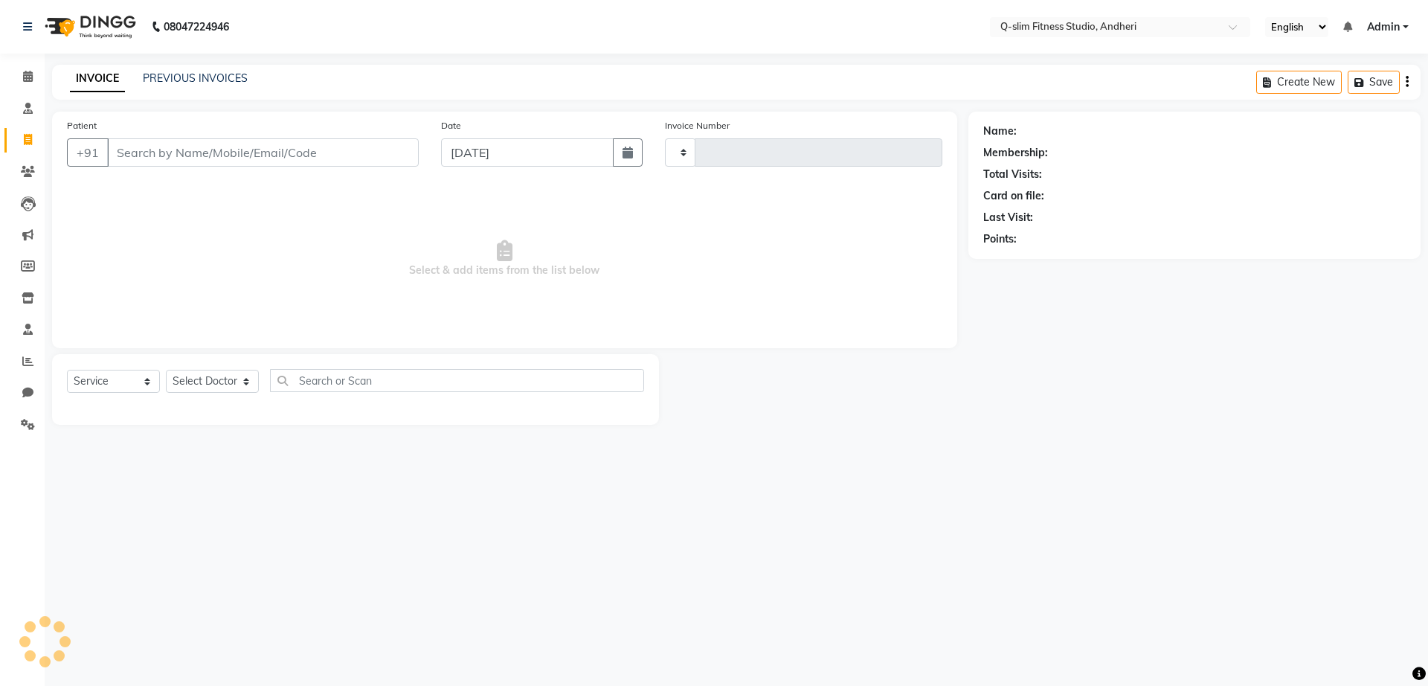
type input "1163"
select select "8143"
type input "1360700000333"
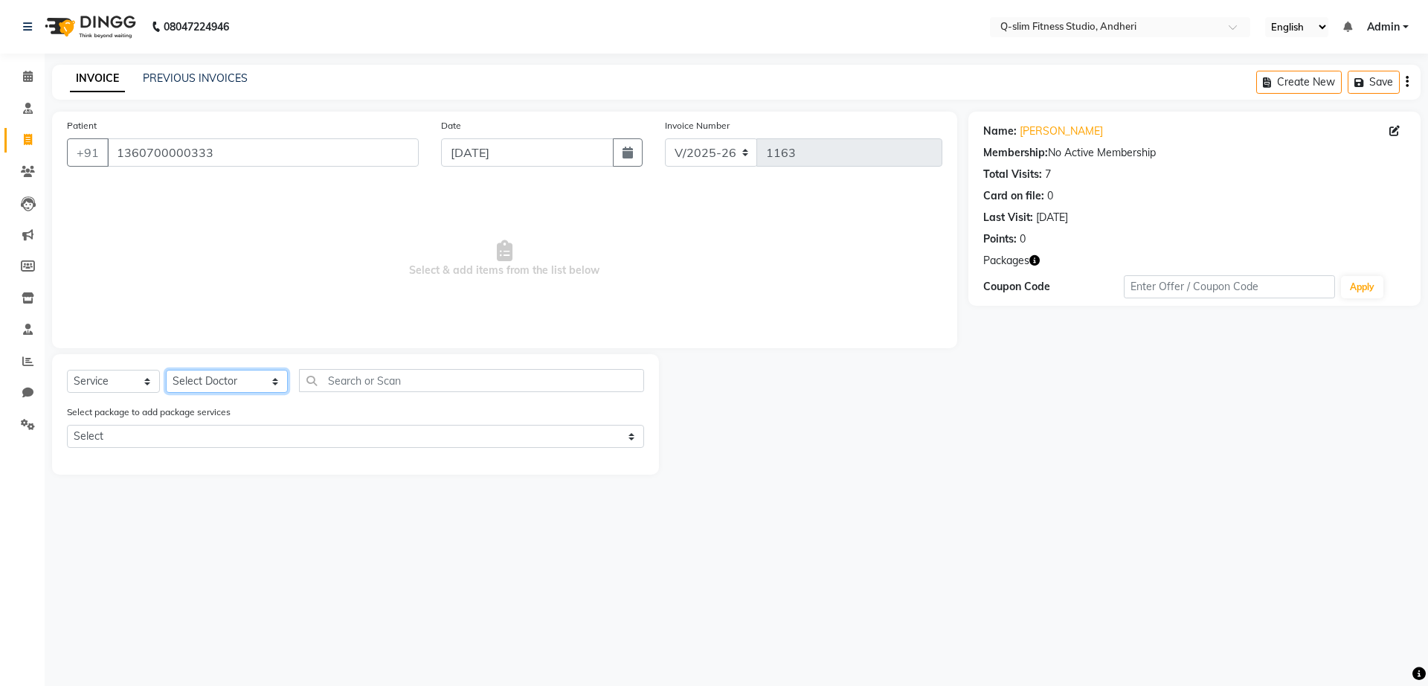
click at [244, 382] on select "Select Doctor Dr [PERSON_NAME] [PERSON_NAME] [PERSON_NAME] / [PERSON_NAME] Sess…" at bounding box center [227, 381] width 122 height 23
select select "76951"
click at [166, 370] on select "Select Doctor Dr [PERSON_NAME] [PERSON_NAME] [PERSON_NAME] / [PERSON_NAME] Sess…" at bounding box center [227, 381] width 122 height 23
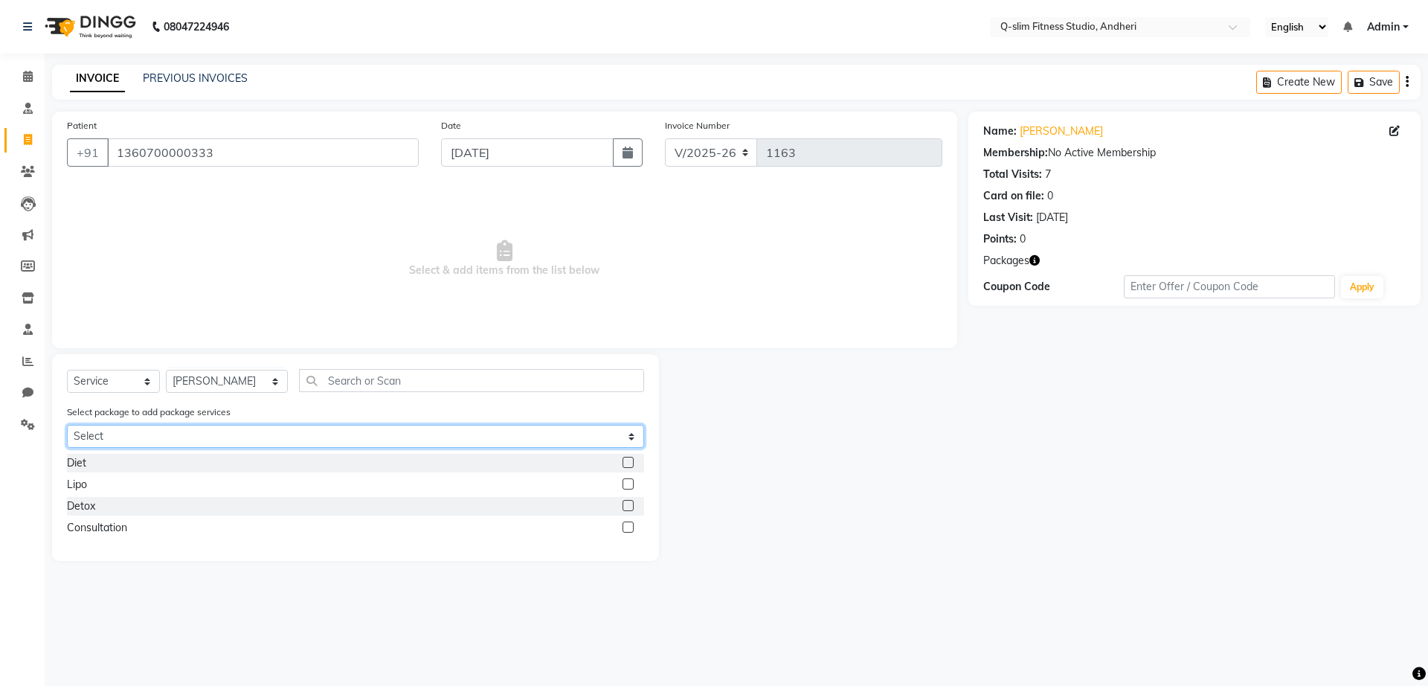
click at [175, 438] on select "Select 3 Months Diet Package ( 9 Diets + 2 Complementary = 11 Diets" at bounding box center [355, 436] width 577 height 23
select select "1: Object"
click at [67, 425] on select "Select 3 Months Diet Package ( 9 Diets + 2 Complementary = 11 Diets" at bounding box center [355, 436] width 577 height 23
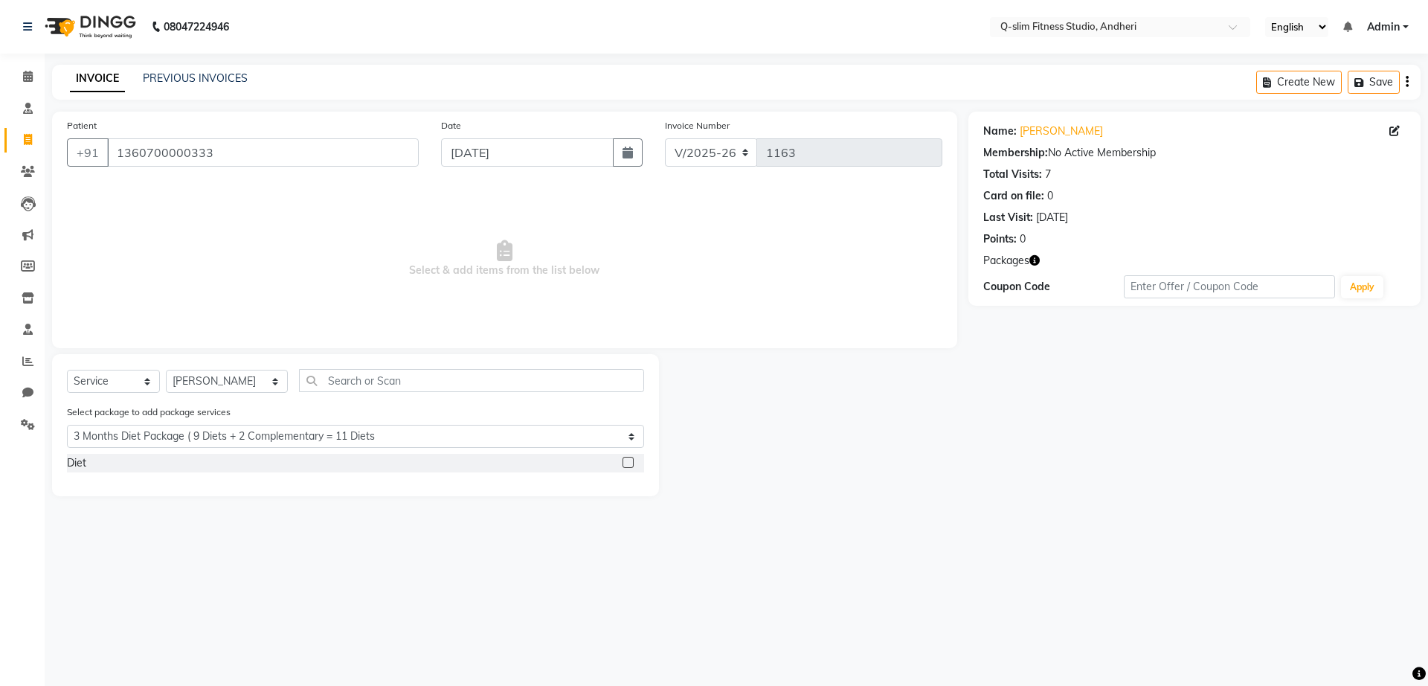
click at [627, 463] on label at bounding box center [627, 462] width 11 height 11
click at [627, 463] on input "checkbox" at bounding box center [627, 463] width 10 height 10
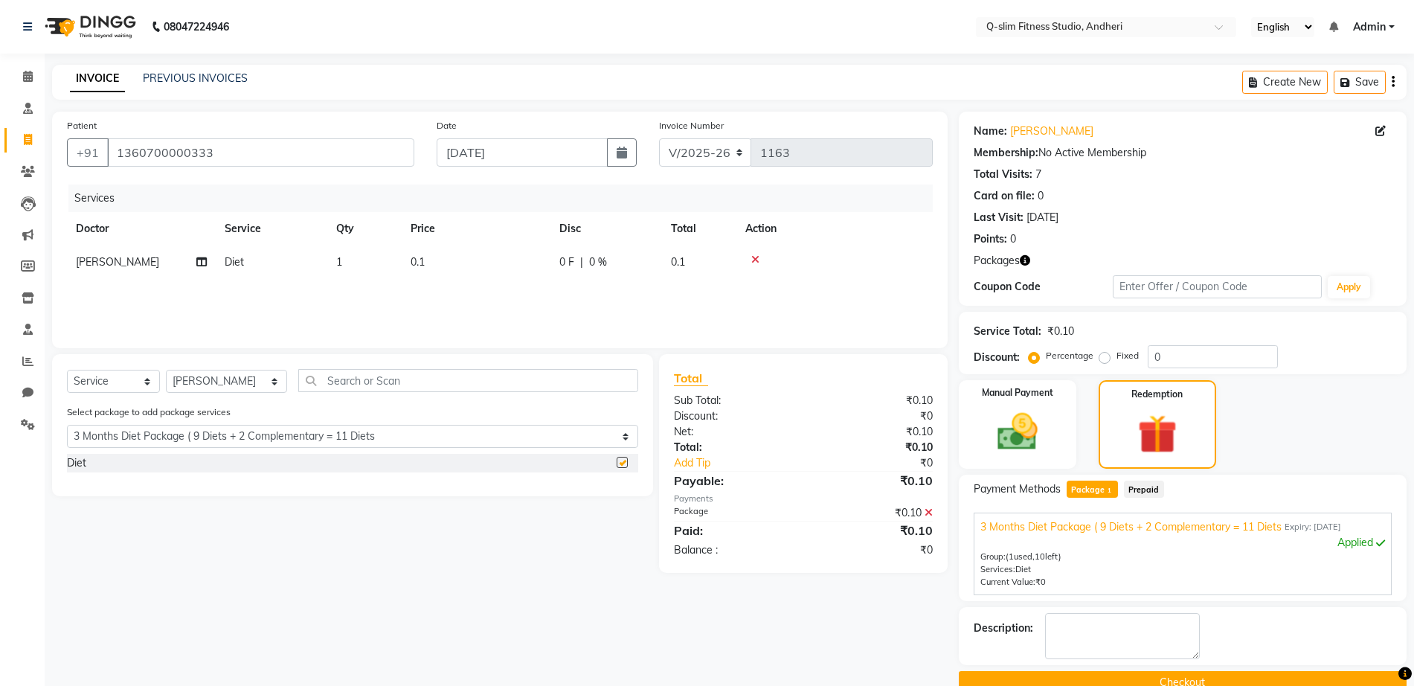
checkbox input "false"
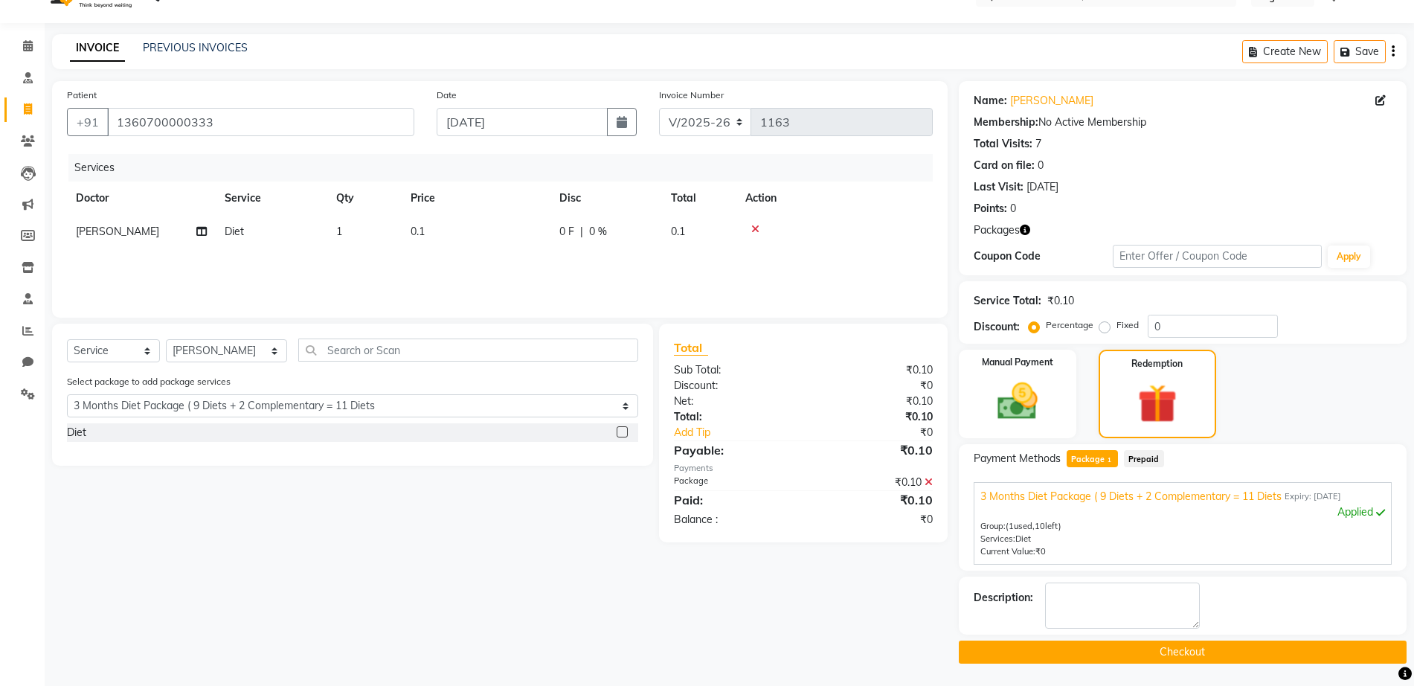
click at [1217, 640] on button "Checkout" at bounding box center [1183, 651] width 448 height 23
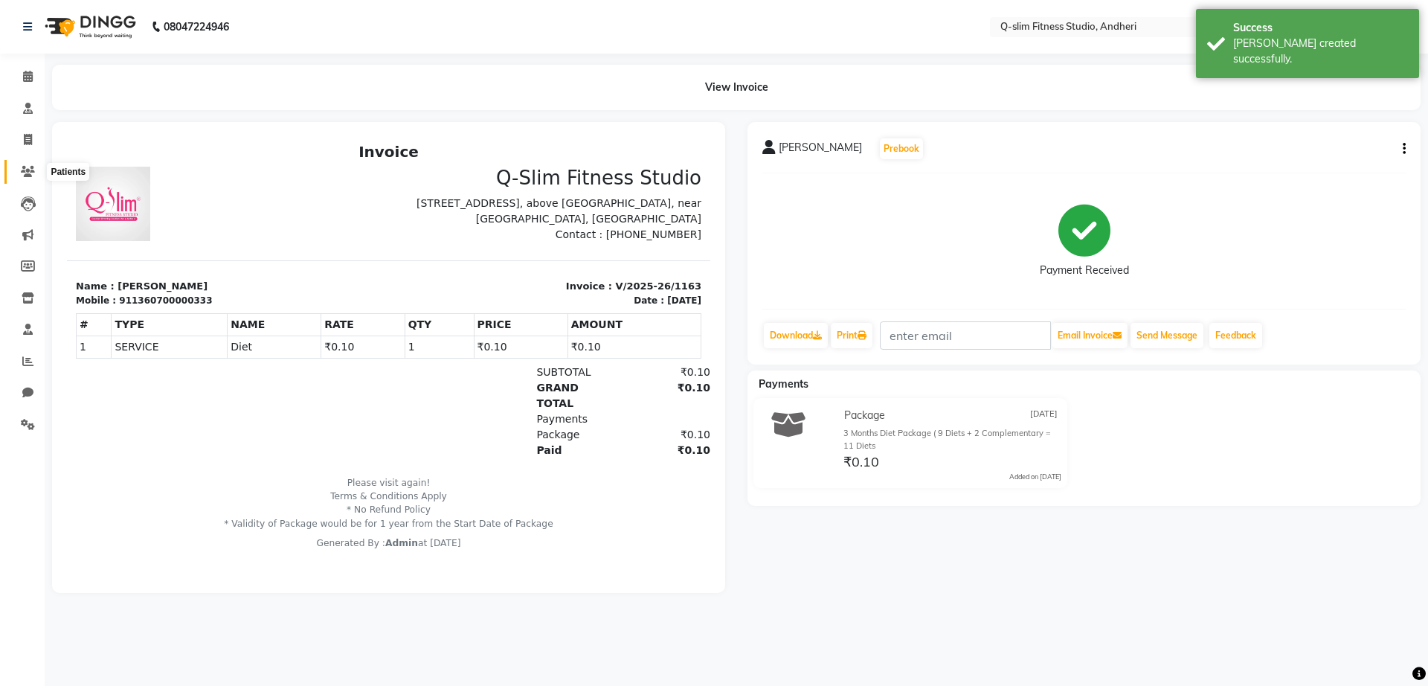
click at [25, 170] on icon at bounding box center [28, 171] width 14 height 11
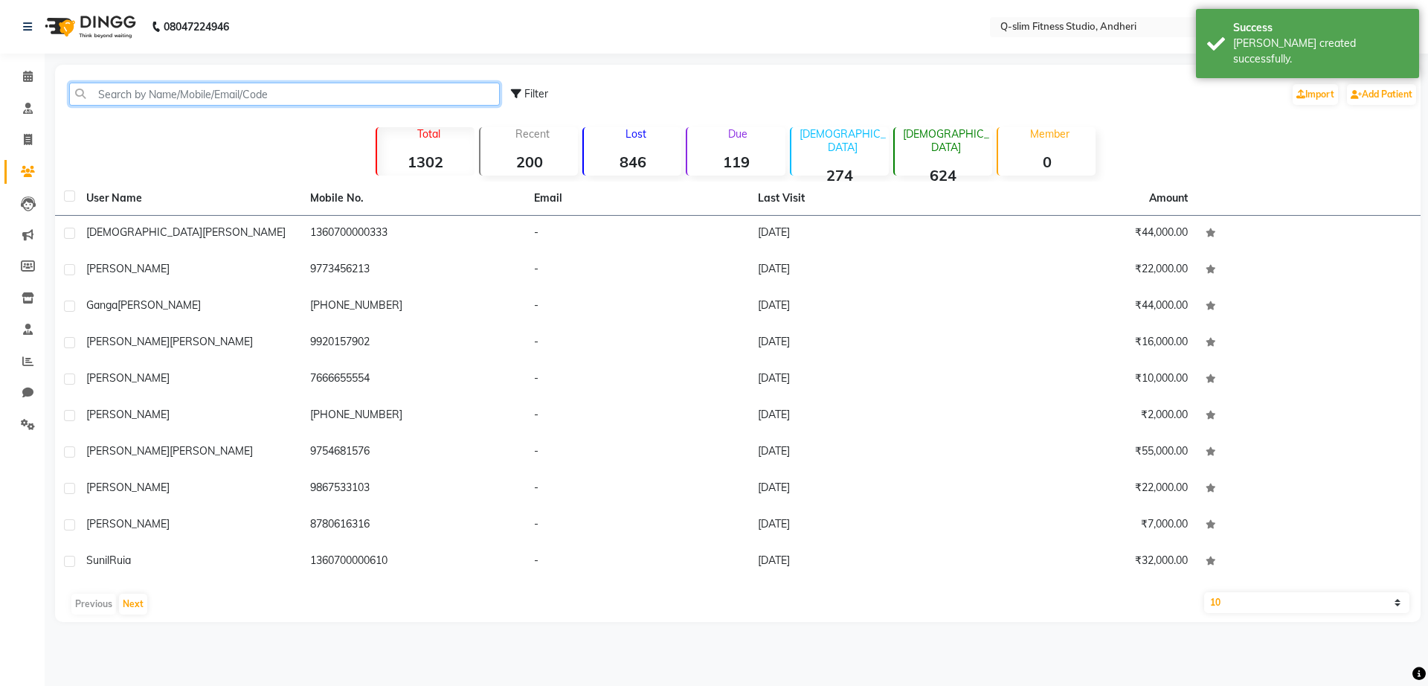
click at [167, 98] on input "text" at bounding box center [284, 94] width 431 height 23
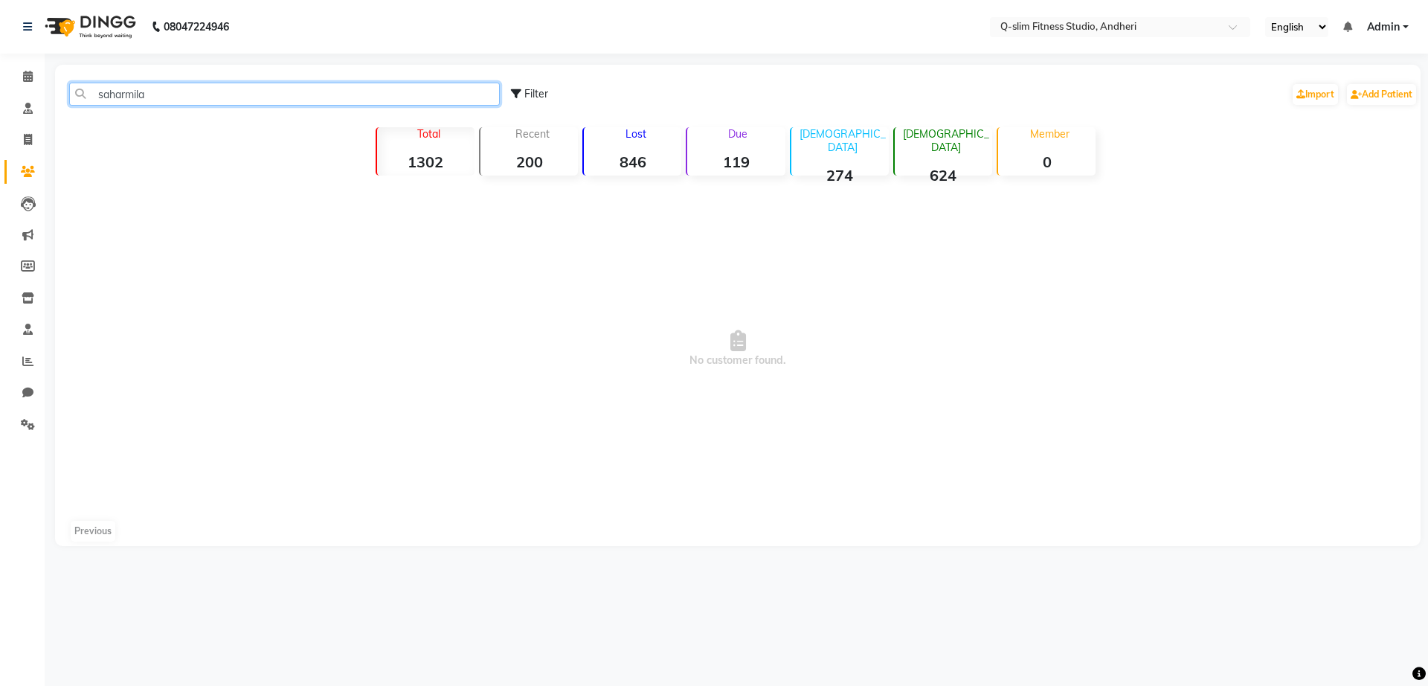
drag, startPoint x: 172, startPoint y: 100, endPoint x: 89, endPoint y: 96, distance: 82.6
click at [89, 96] on input "saharmila" at bounding box center [284, 94] width 431 height 23
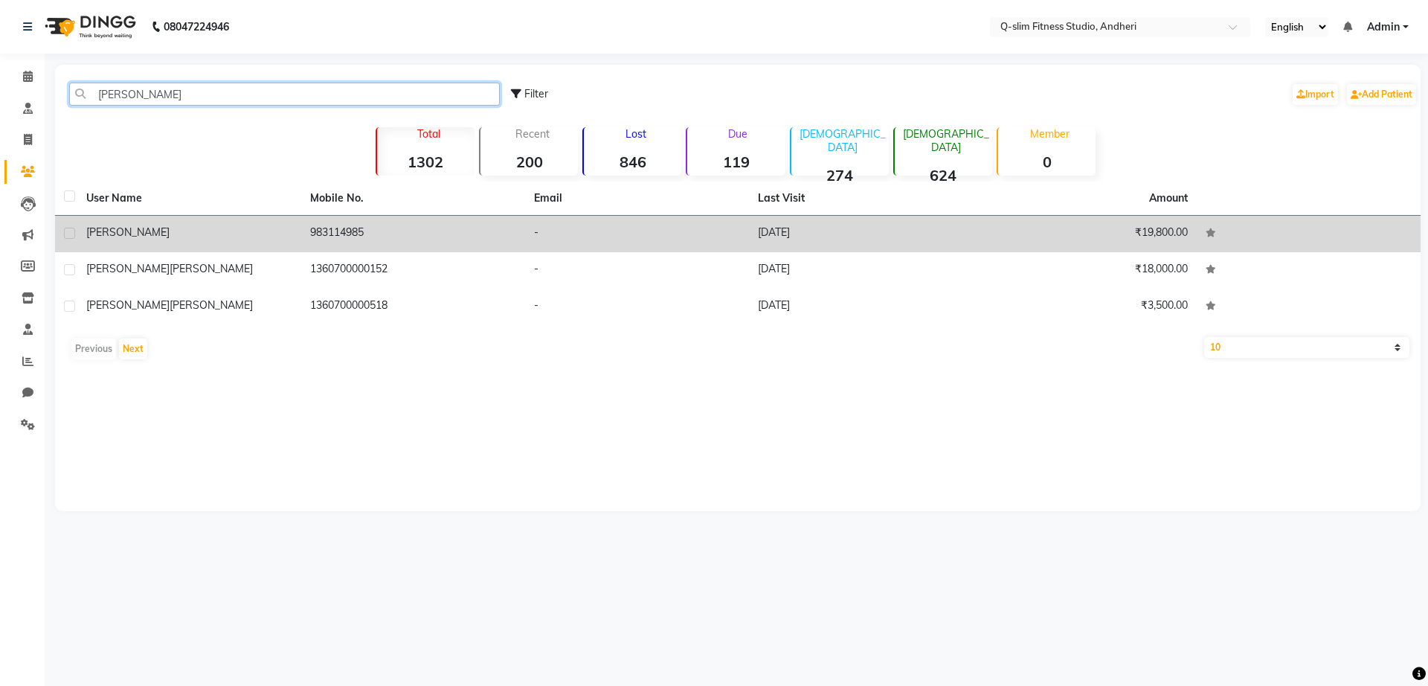
type input "[PERSON_NAME]"
click at [132, 231] on span "[PERSON_NAME]" at bounding box center [127, 231] width 83 height 13
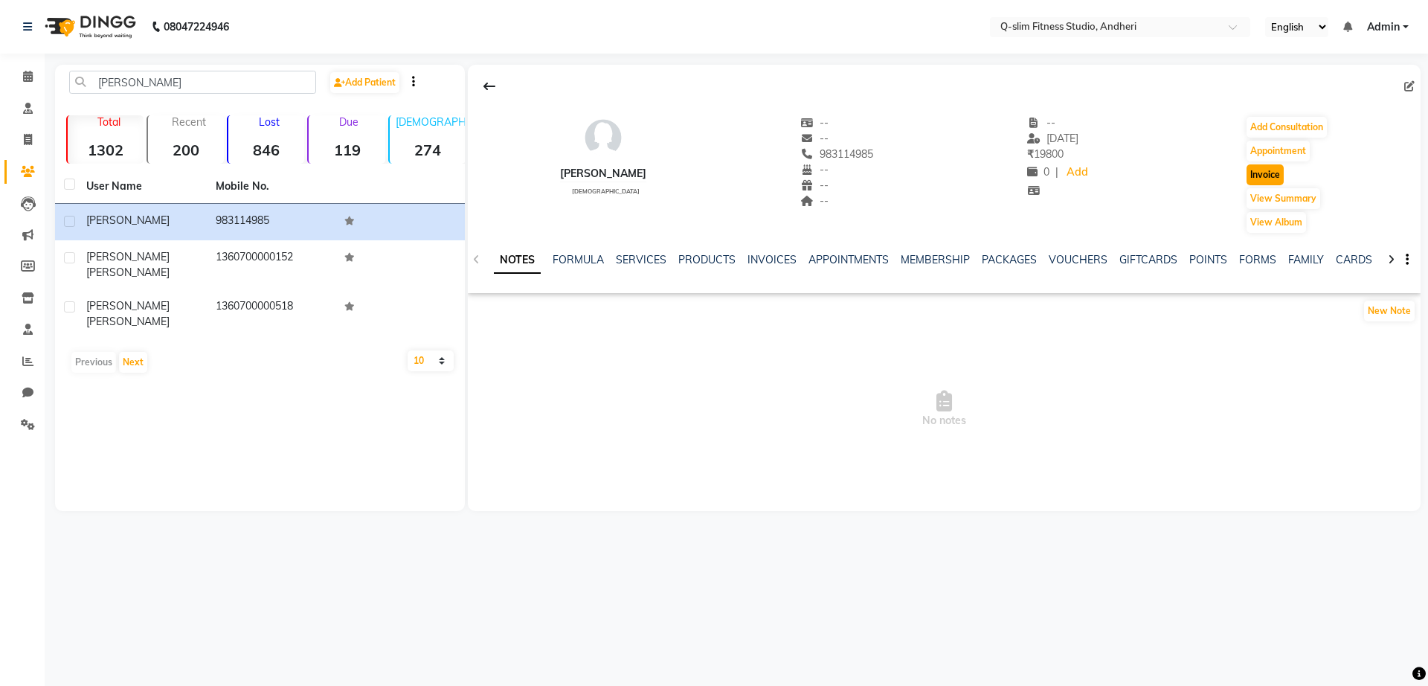
click at [1257, 178] on button "Invoice" at bounding box center [1264, 174] width 37 height 21
select select "service"
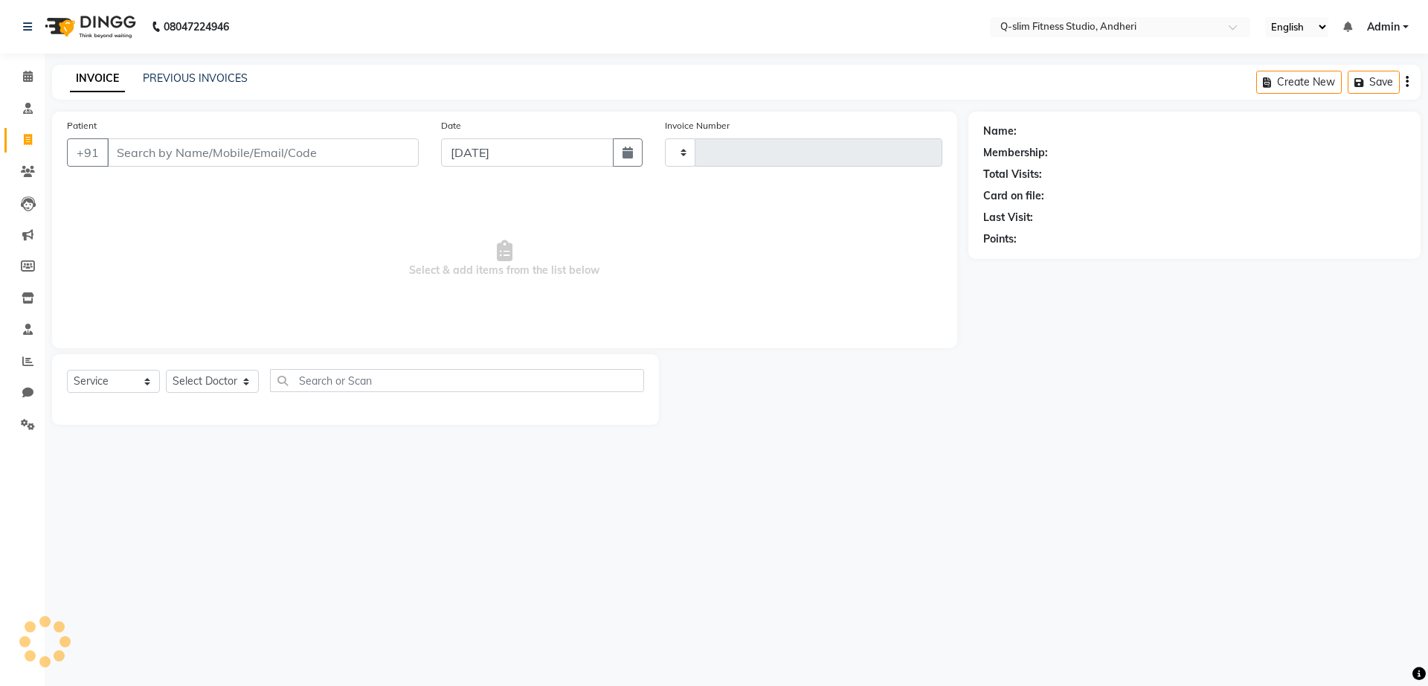
type input "1164"
select select "8143"
type input "983114985"
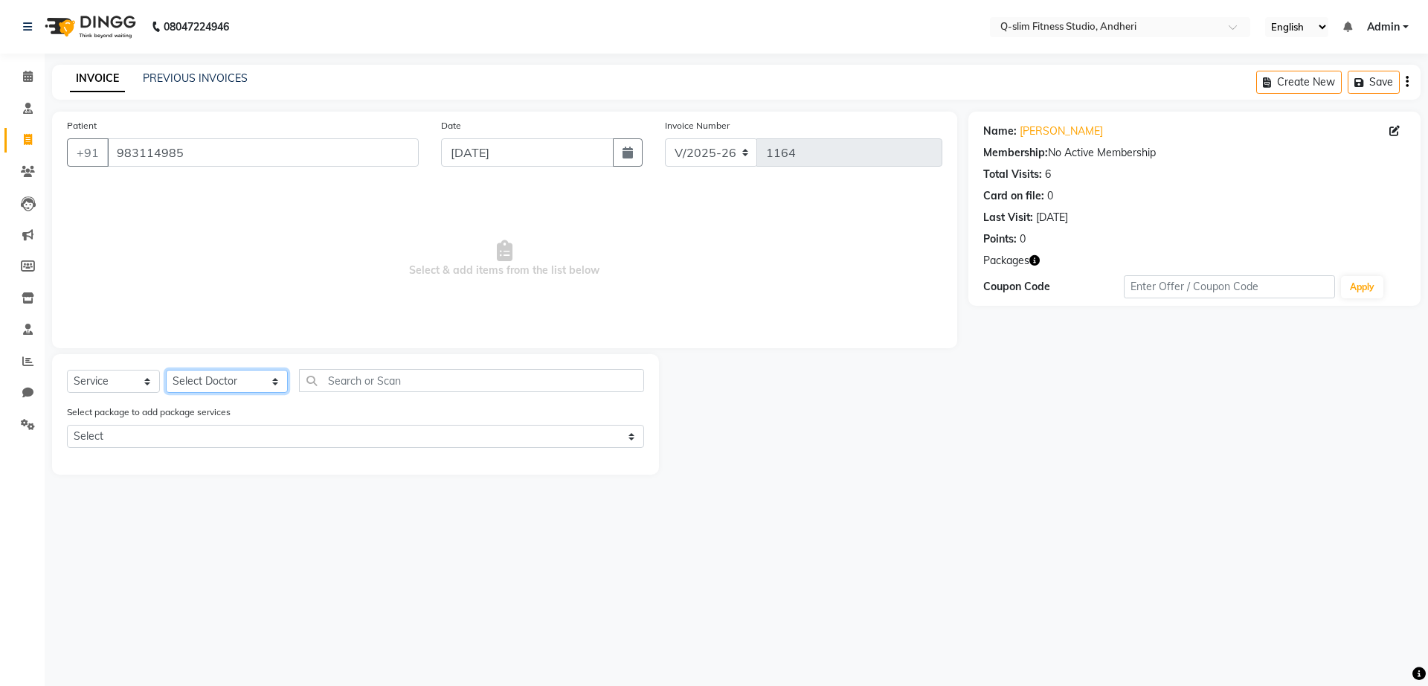
click at [216, 383] on select "Select Doctor Dr [PERSON_NAME] [PERSON_NAME] [PERSON_NAME] / [PERSON_NAME] Sess…" at bounding box center [227, 381] width 122 height 23
select select "76951"
click at [166, 370] on select "Select Doctor Dr [PERSON_NAME] [PERSON_NAME] [PERSON_NAME] / [PERSON_NAME] Sess…" at bounding box center [227, 381] width 122 height 23
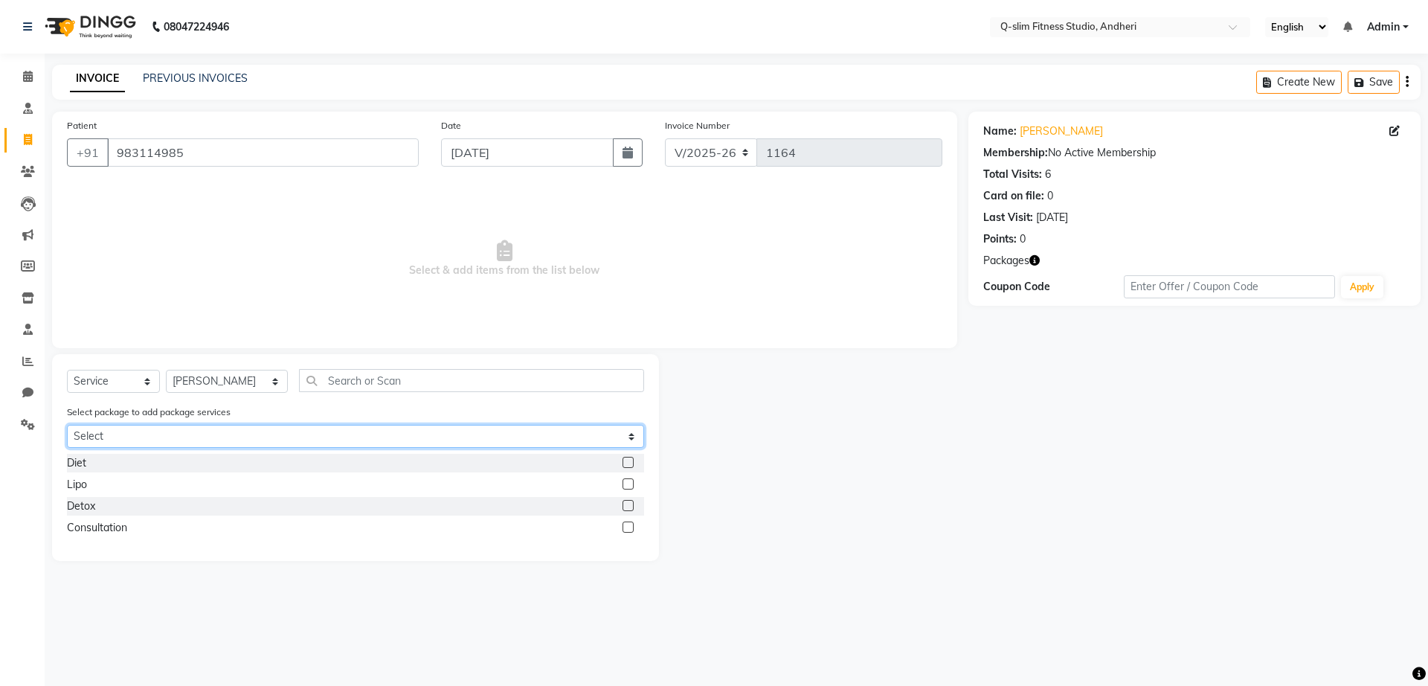
click at [194, 442] on select "Select Add on Diet 3 Months Diet Package ( 9 Diets + 2 Complementary = 11 Diets" at bounding box center [355, 436] width 577 height 23
select select "2: Object"
click at [67, 425] on select "Select Add on Diet 3 Months Diet Package ( 9 Diets + 2 Complementary = 11 Diets" at bounding box center [355, 436] width 577 height 23
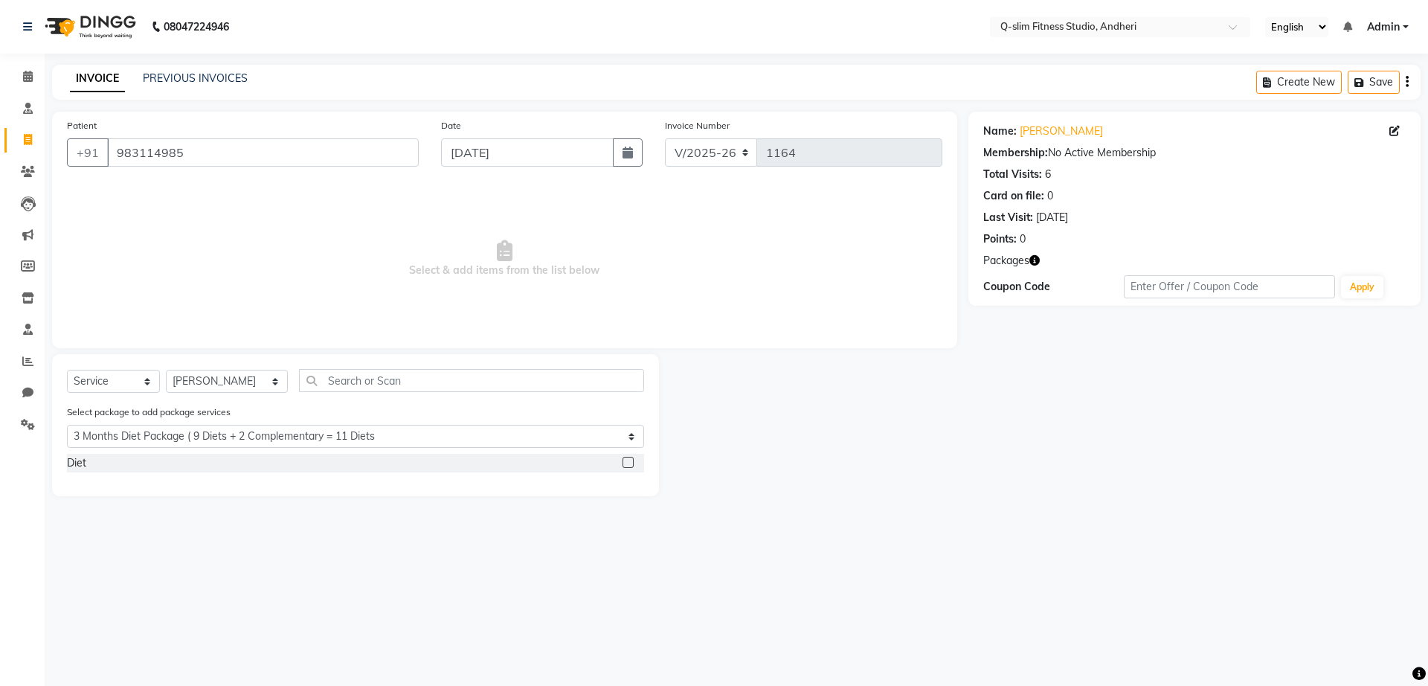
click at [626, 462] on label at bounding box center [627, 462] width 11 height 11
click at [626, 462] on input "checkbox" at bounding box center [627, 463] width 10 height 10
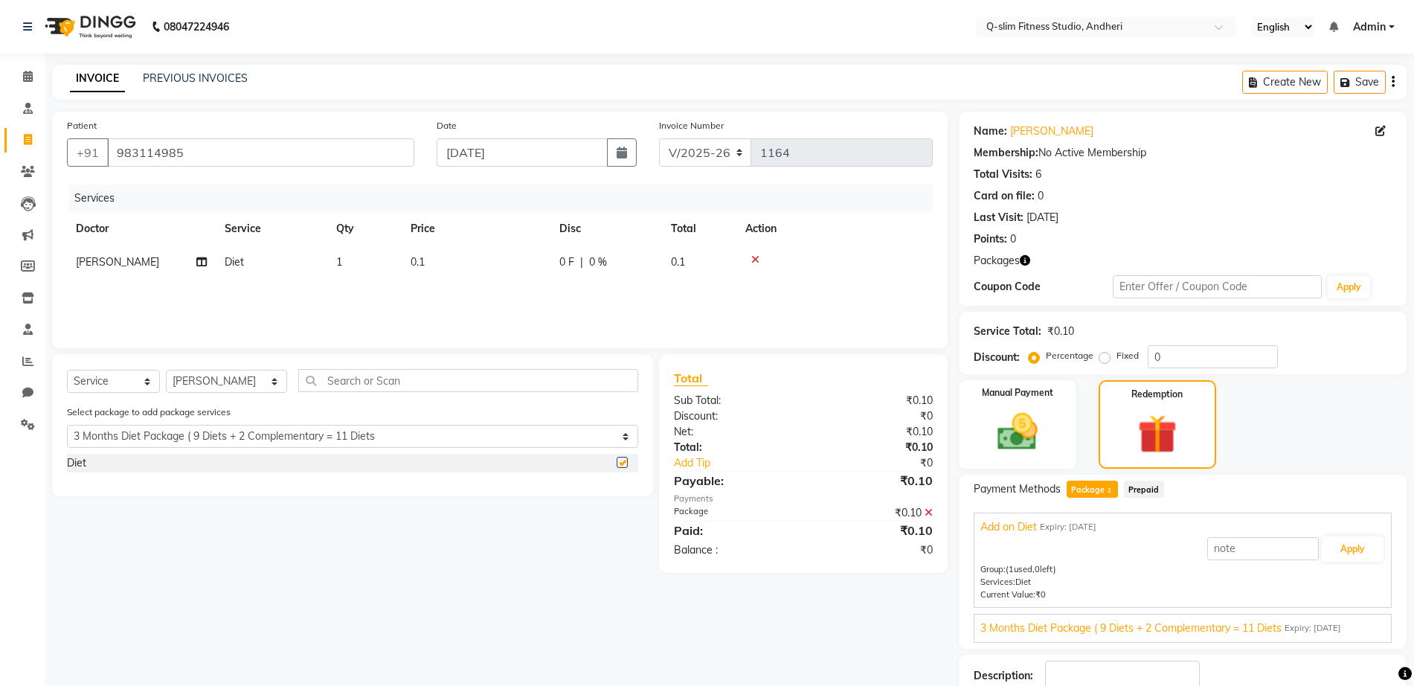
checkbox input "false"
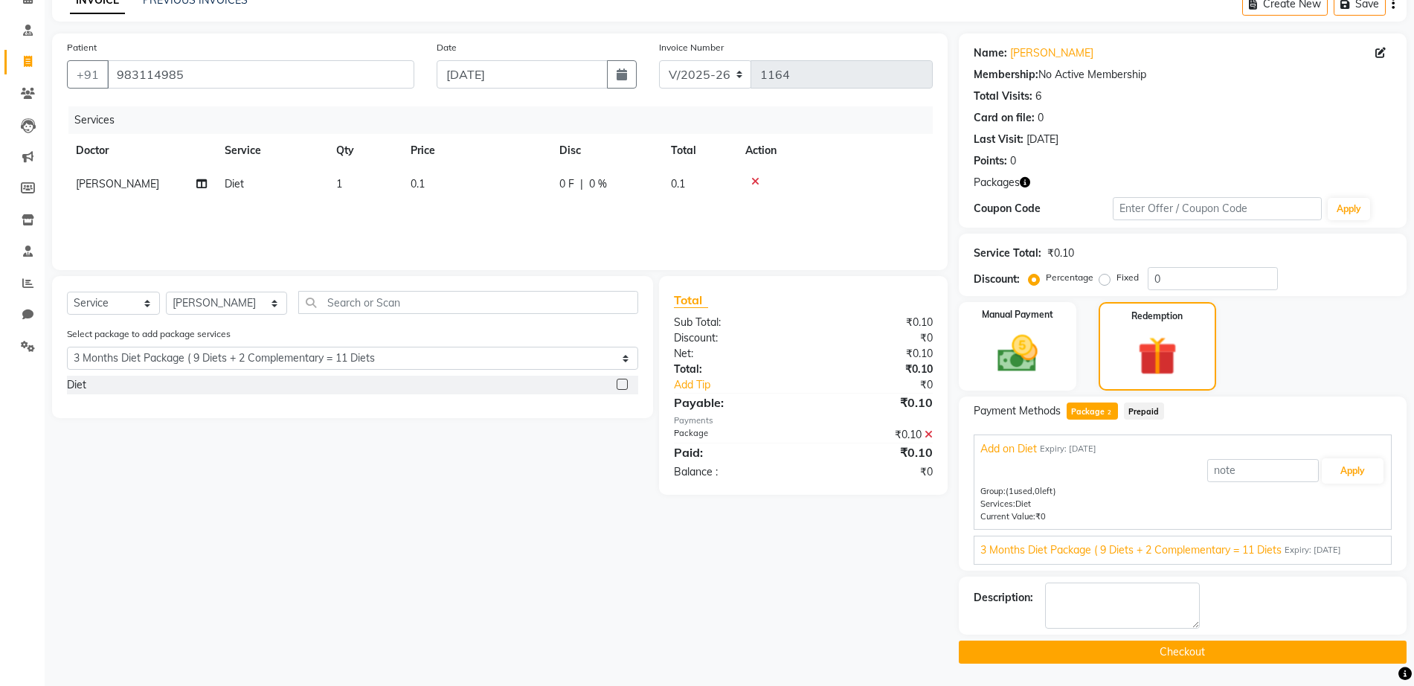
click at [1090, 648] on button "Checkout" at bounding box center [1183, 651] width 448 height 23
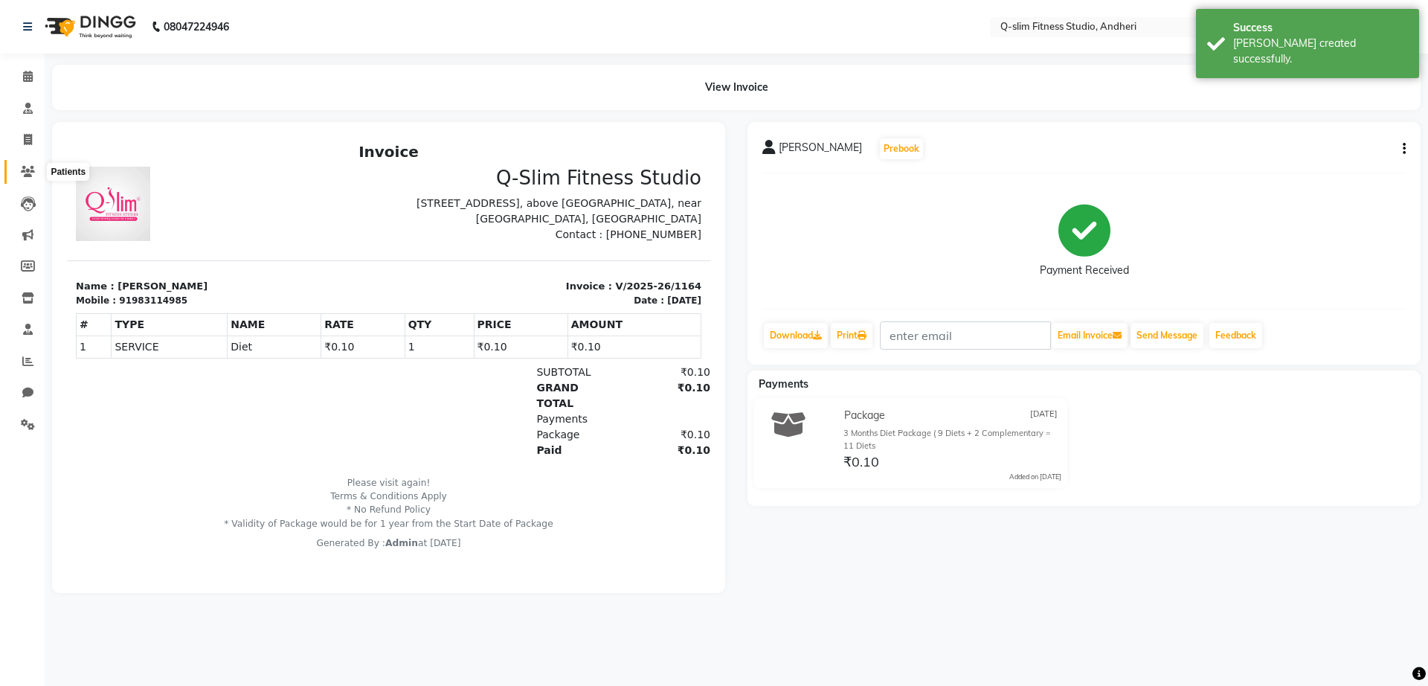
click at [25, 167] on icon at bounding box center [28, 171] width 14 height 11
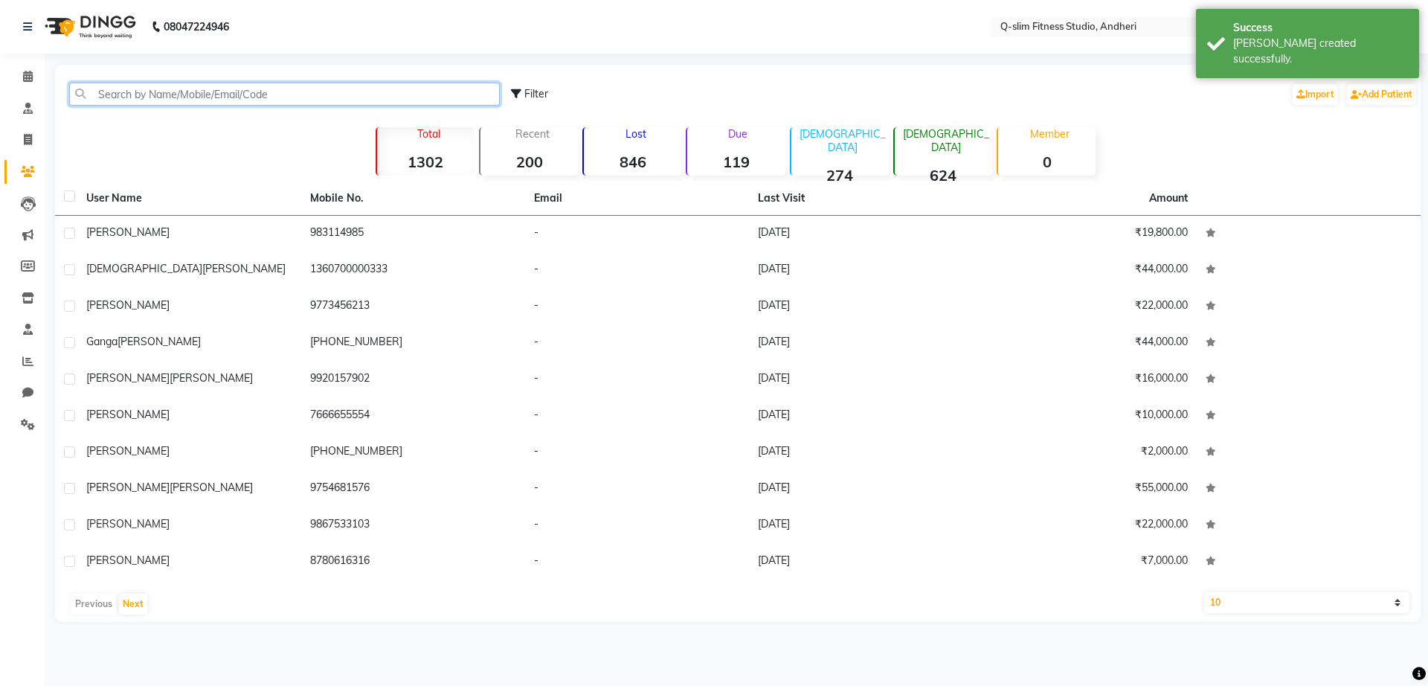
click at [139, 97] on input "text" at bounding box center [284, 94] width 431 height 23
